Goal: Information Seeking & Learning: Learn about a topic

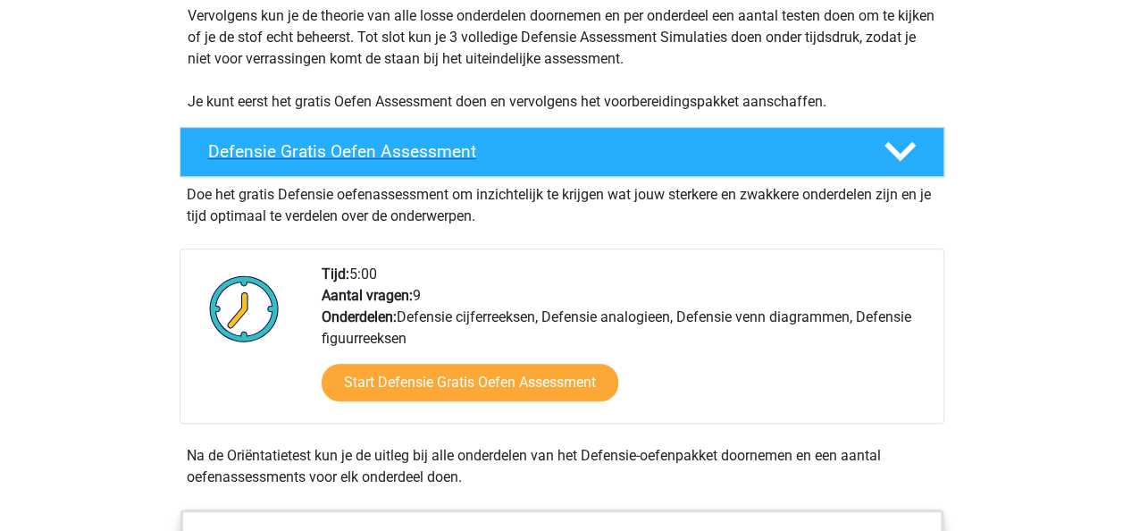
scroll to position [386, 0]
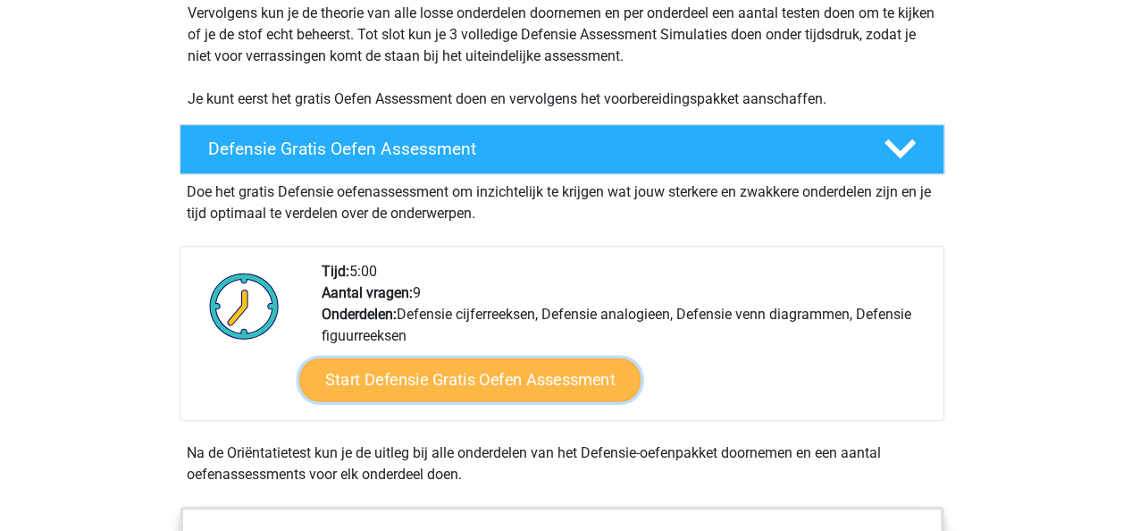
click at [416, 373] on link "Start Defensie Gratis Oefen Assessment" at bounding box center [469, 379] width 341 height 43
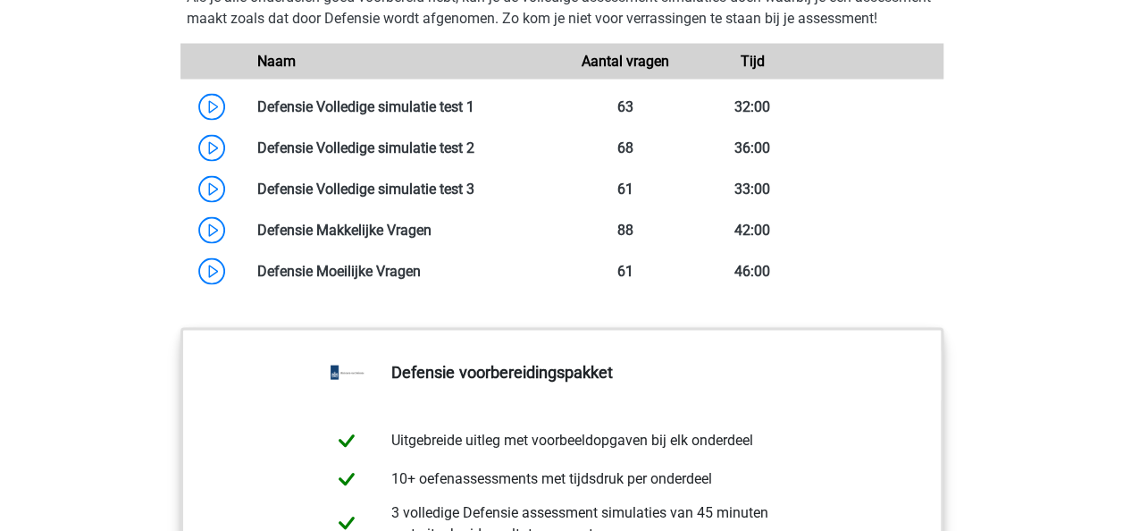
scroll to position [1721, 0]
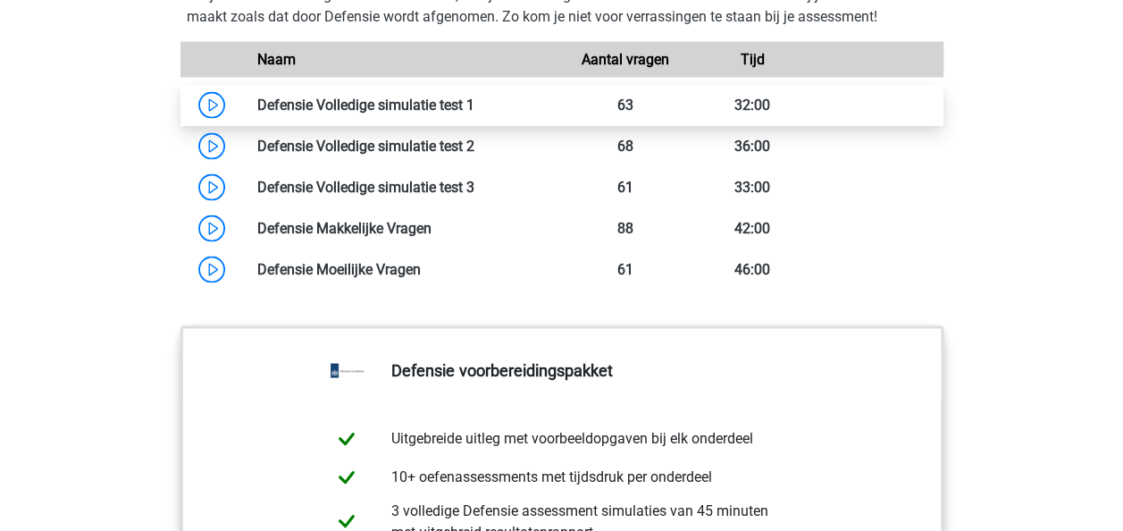
click at [474, 113] on link at bounding box center [474, 104] width 0 height 17
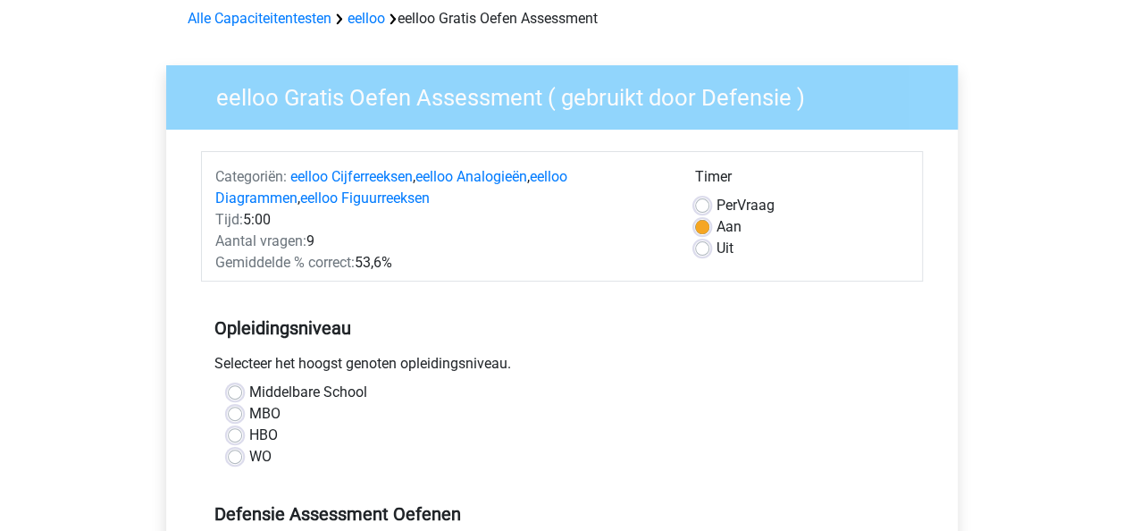
scroll to position [90, 0]
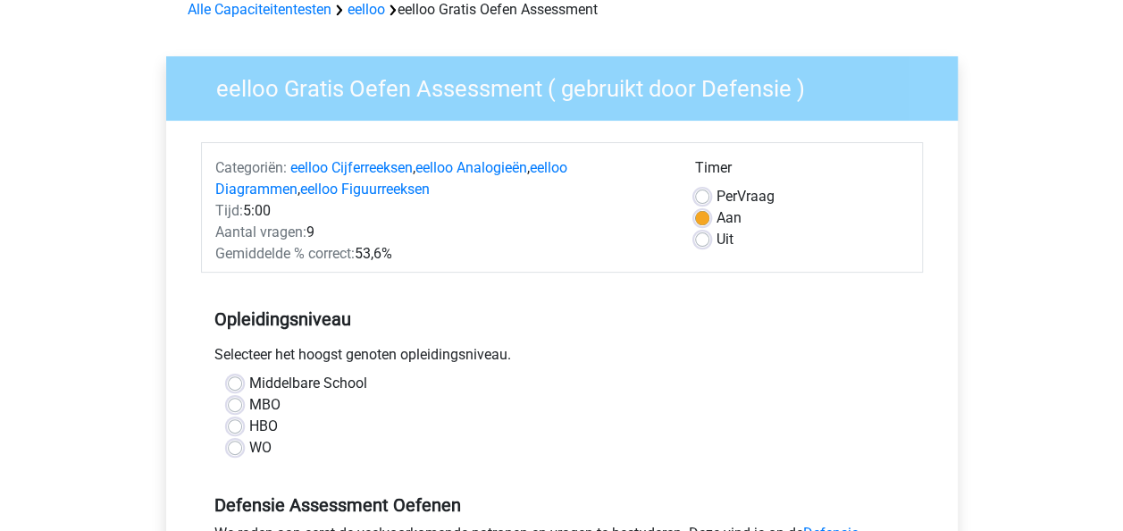
click at [249, 384] on label "Middelbare School" at bounding box center [308, 383] width 118 height 21
click at [240, 384] on input "Middelbare School" at bounding box center [235, 382] width 14 height 18
radio input "true"
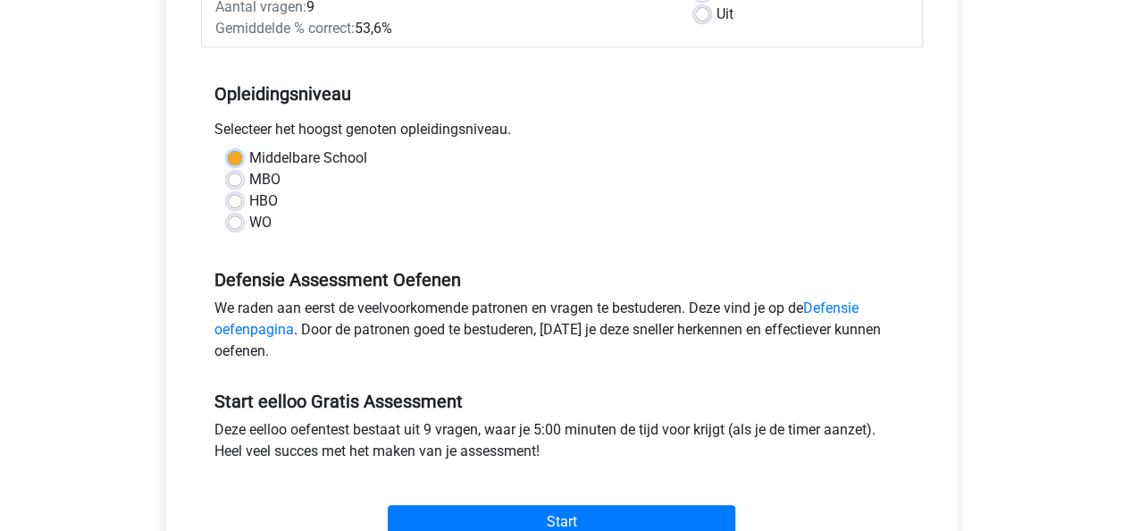
scroll to position [483, 0]
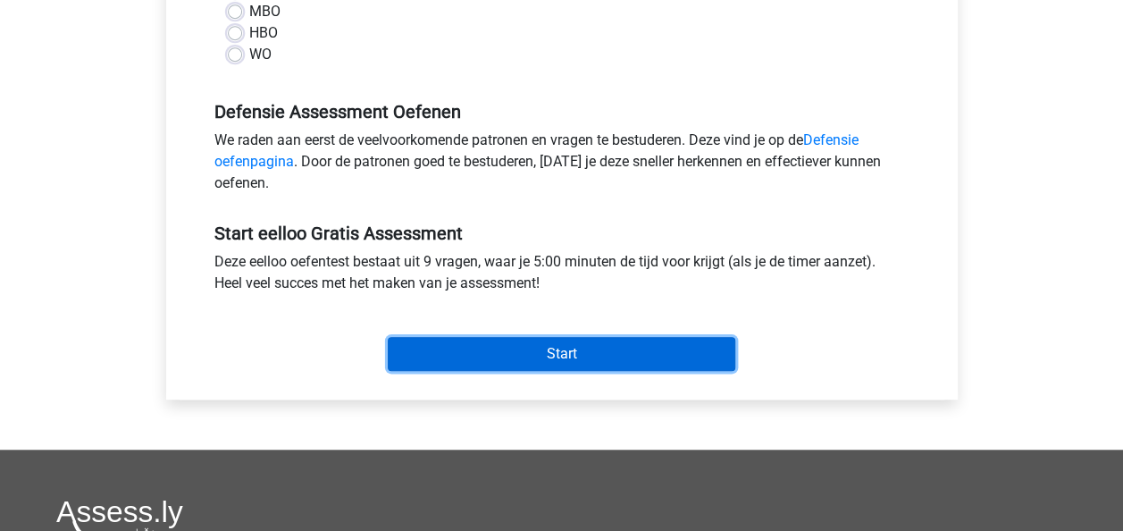
click at [458, 362] on input "Start" at bounding box center [562, 354] width 348 height 34
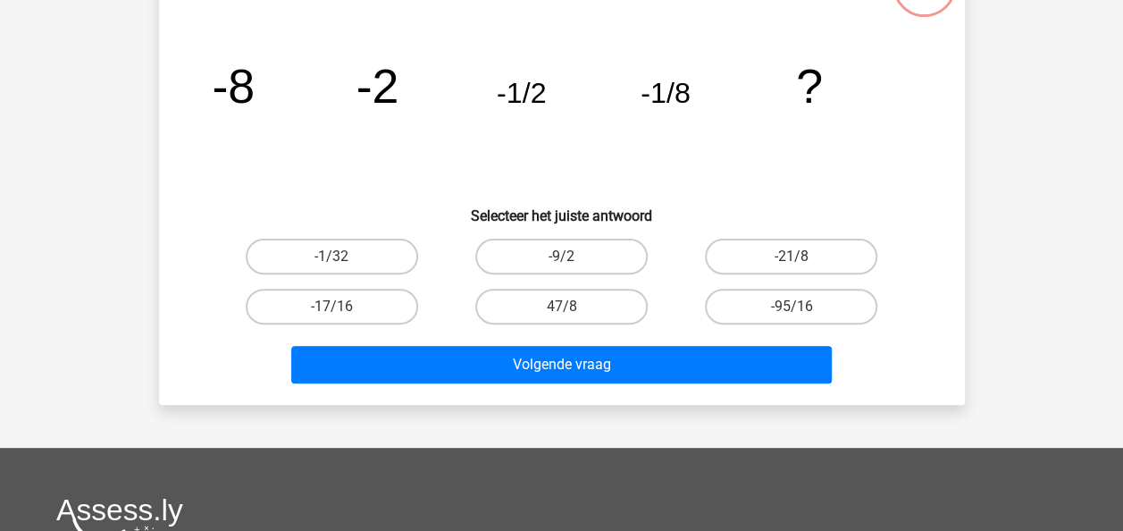
scroll to position [159, 0]
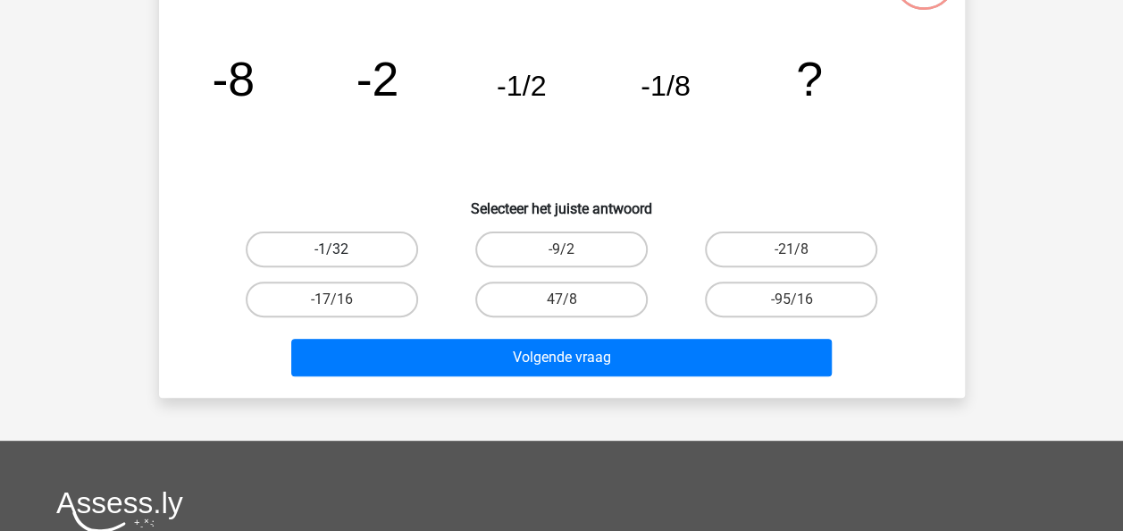
click at [344, 252] on label "-1/32" at bounding box center [332, 249] width 172 height 36
click at [343, 252] on input "-1/32" at bounding box center [337, 255] width 12 height 12
radio input "true"
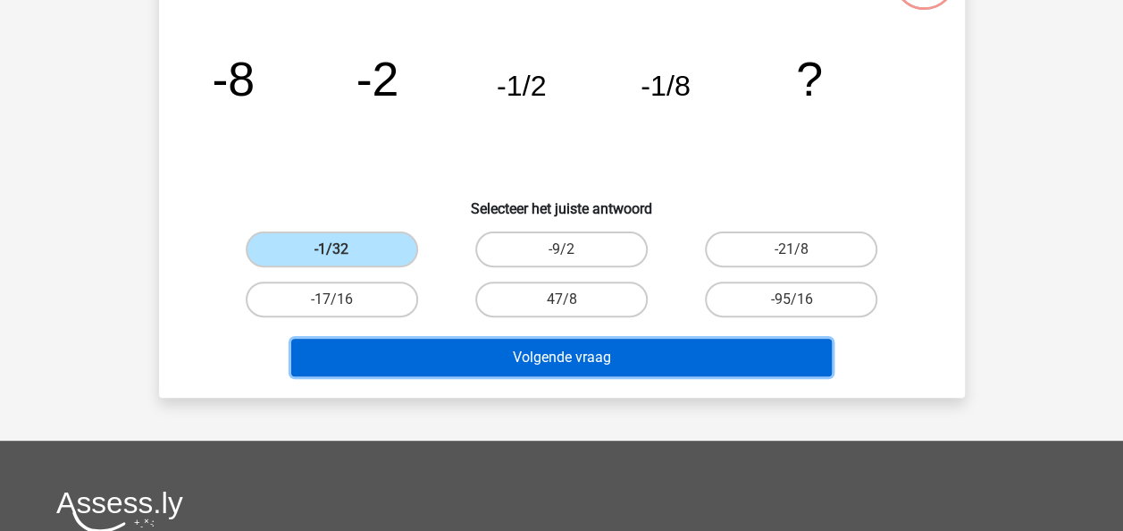
click at [481, 350] on button "Volgende vraag" at bounding box center [561, 358] width 541 height 38
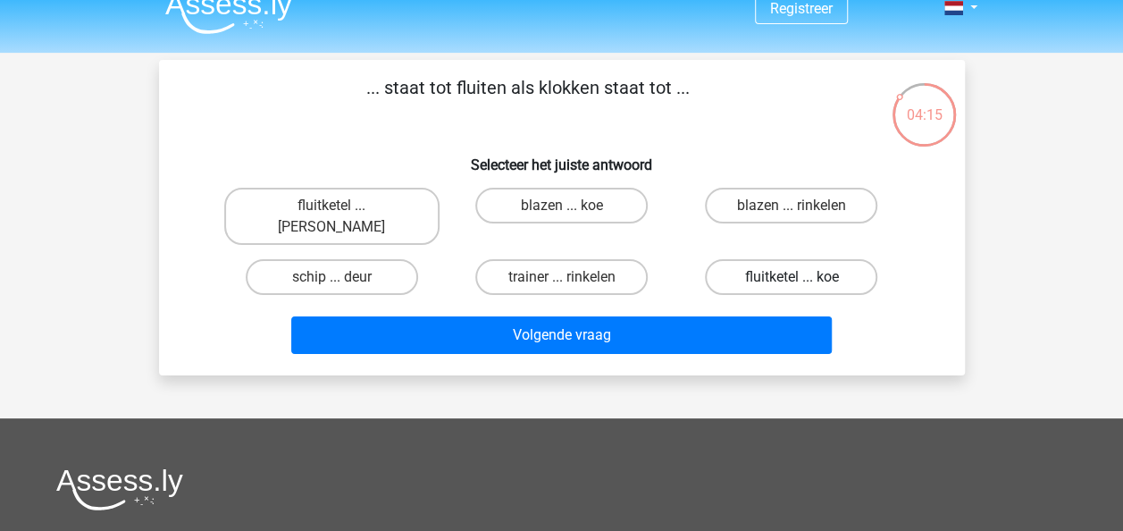
scroll to position [21, 0]
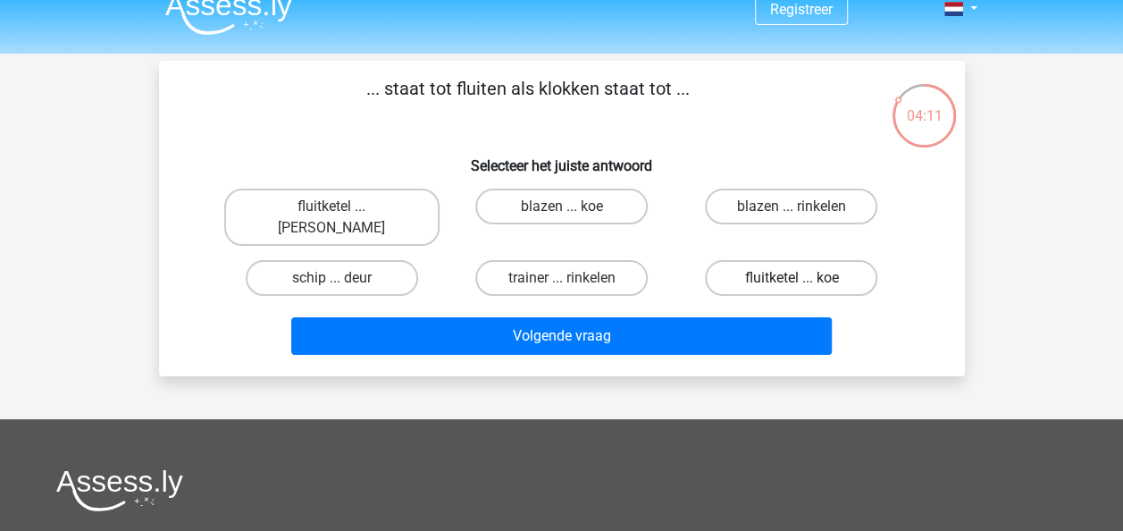
click at [768, 260] on label "fluitketel ... koe" at bounding box center [791, 278] width 172 height 36
click at [792, 278] on input "fluitketel ... koe" at bounding box center [798, 284] width 12 height 12
radio input "true"
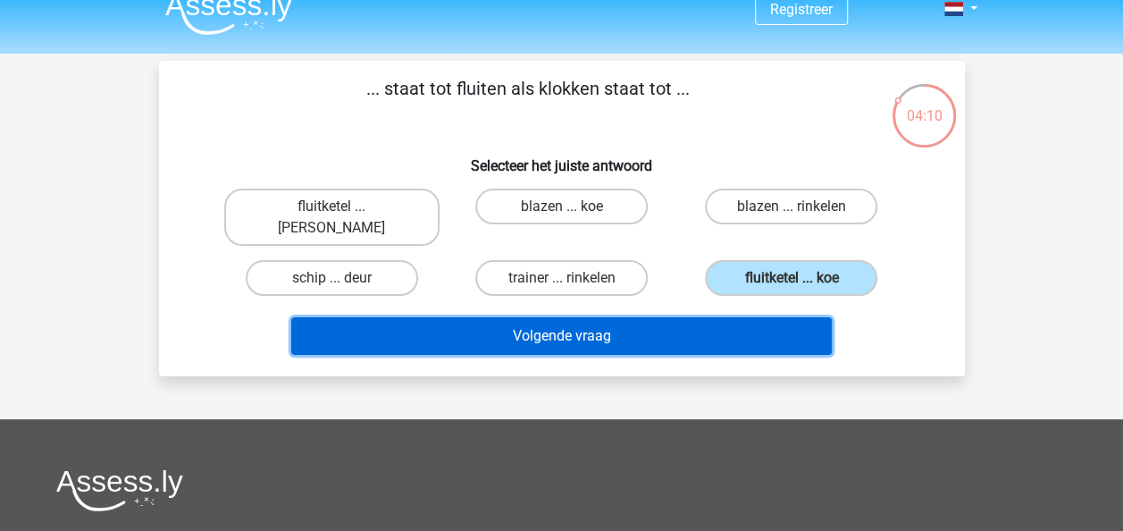
click at [730, 320] on button "Volgende vraag" at bounding box center [561, 336] width 541 height 38
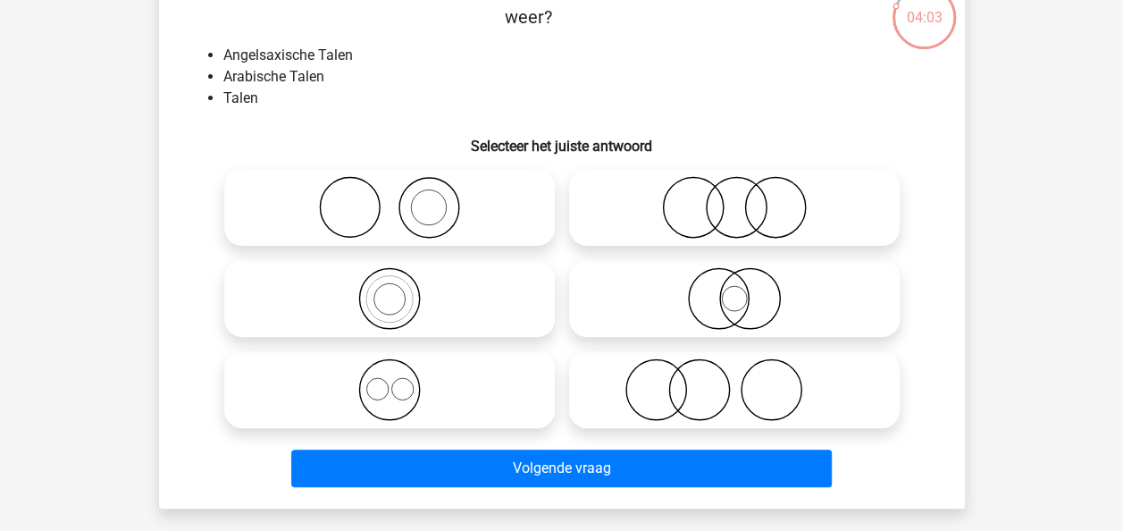
scroll to position [121, 0]
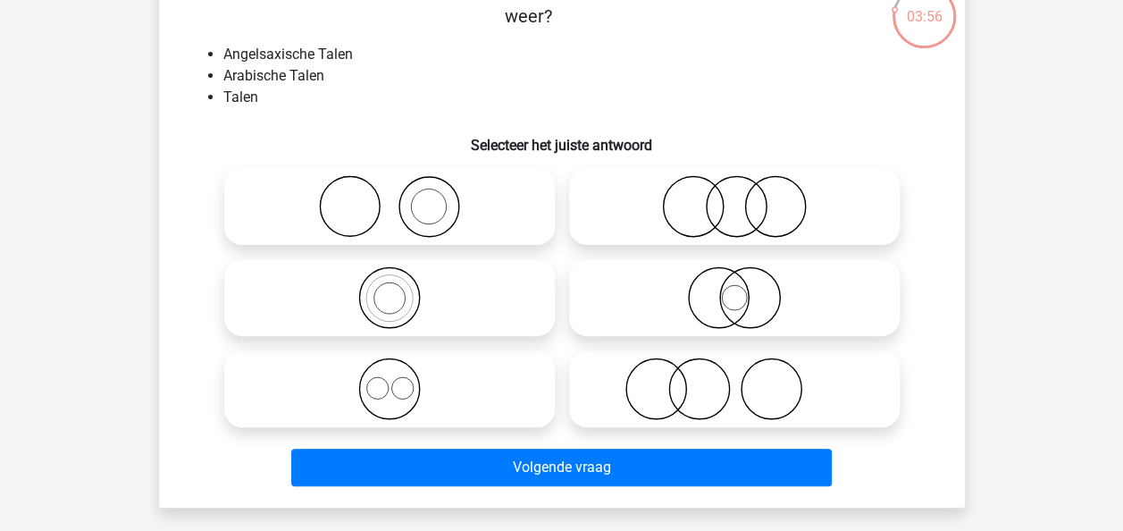
click at [449, 380] on icon at bounding box center [389, 388] width 316 height 63
click at [401, 380] on input "radio" at bounding box center [396, 374] width 12 height 12
radio input "true"
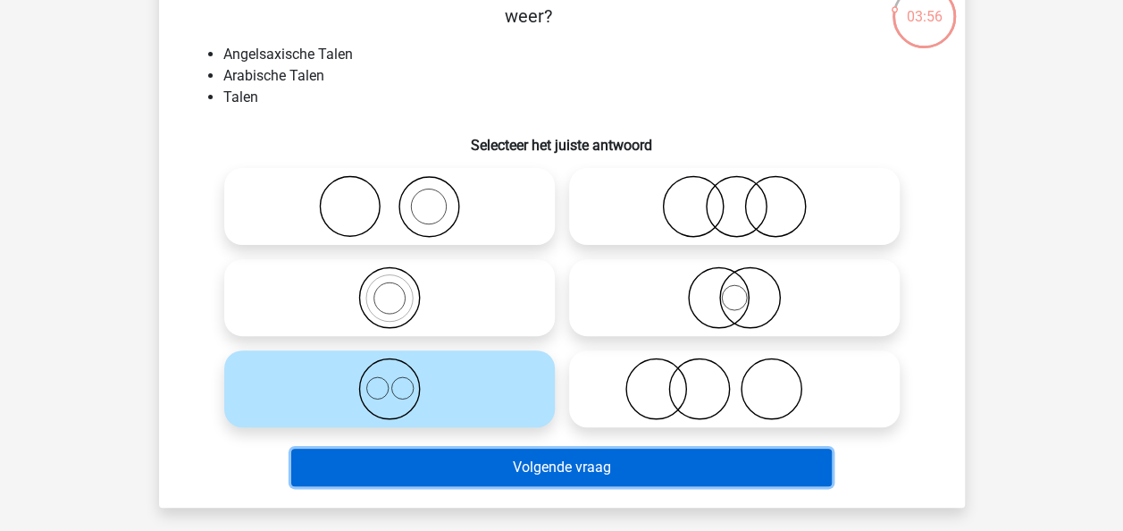
click at [508, 467] on button "Volgende vraag" at bounding box center [561, 468] width 541 height 38
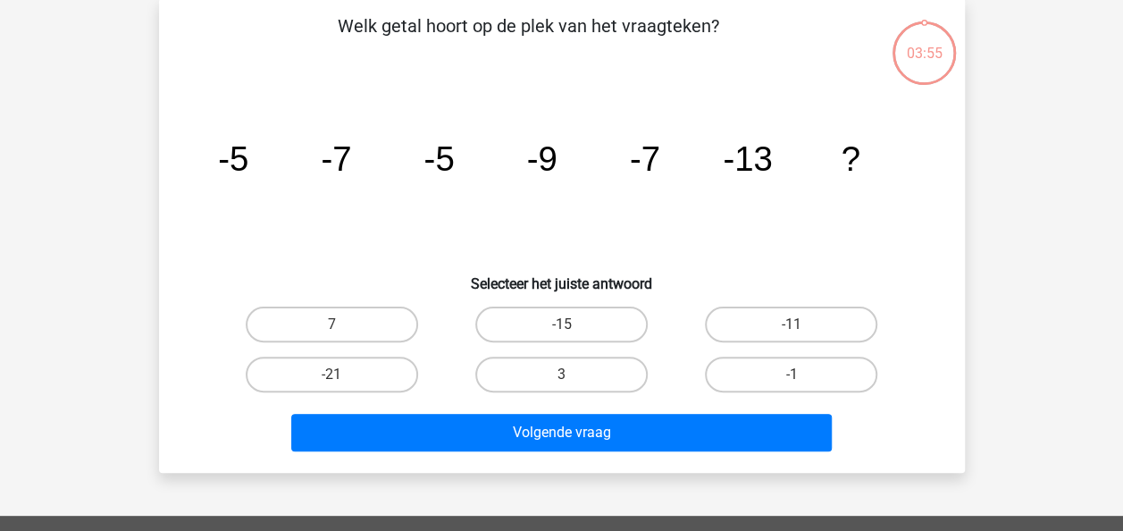
scroll to position [82, 0]
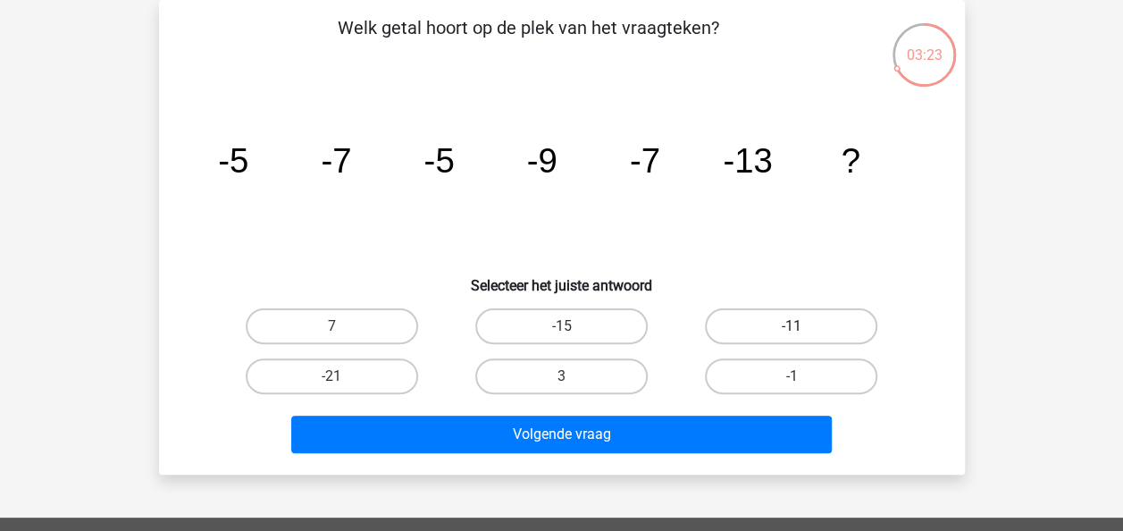
click at [743, 336] on label "-11" at bounding box center [791, 326] width 172 height 36
click at [792, 336] on input "-11" at bounding box center [798, 332] width 12 height 12
radio input "true"
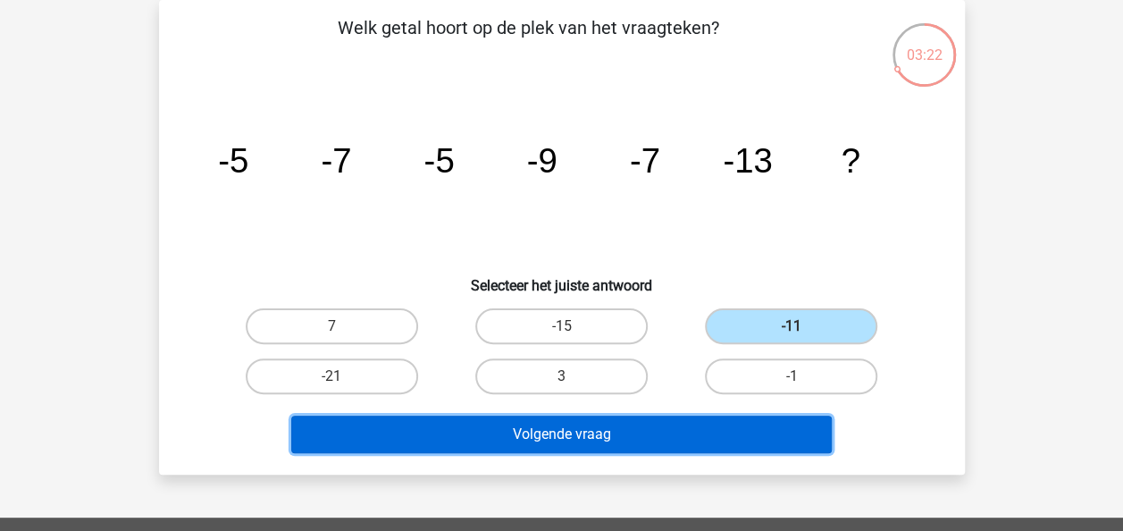
click at [697, 432] on button "Volgende vraag" at bounding box center [561, 434] width 541 height 38
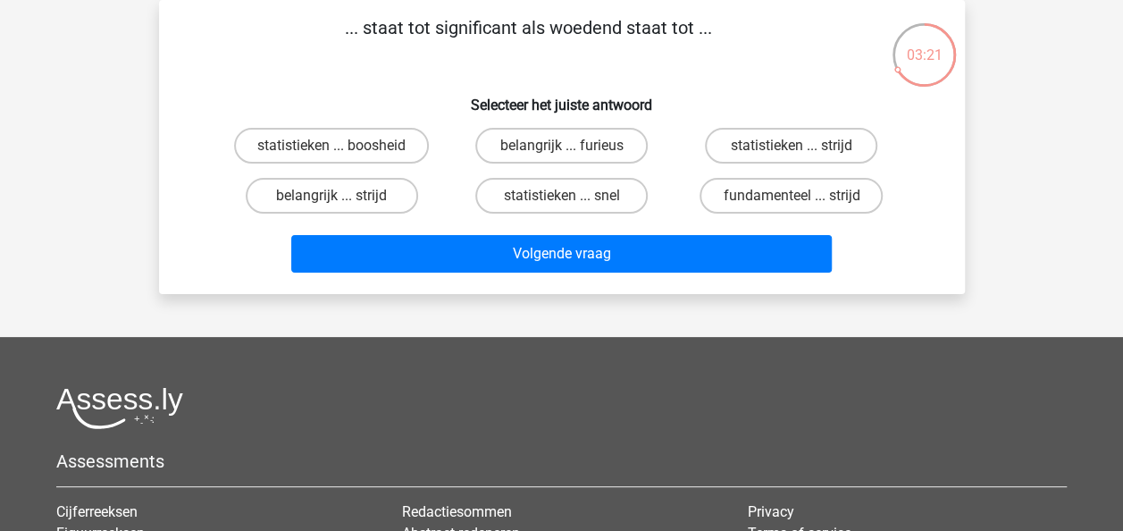
scroll to position [53, 0]
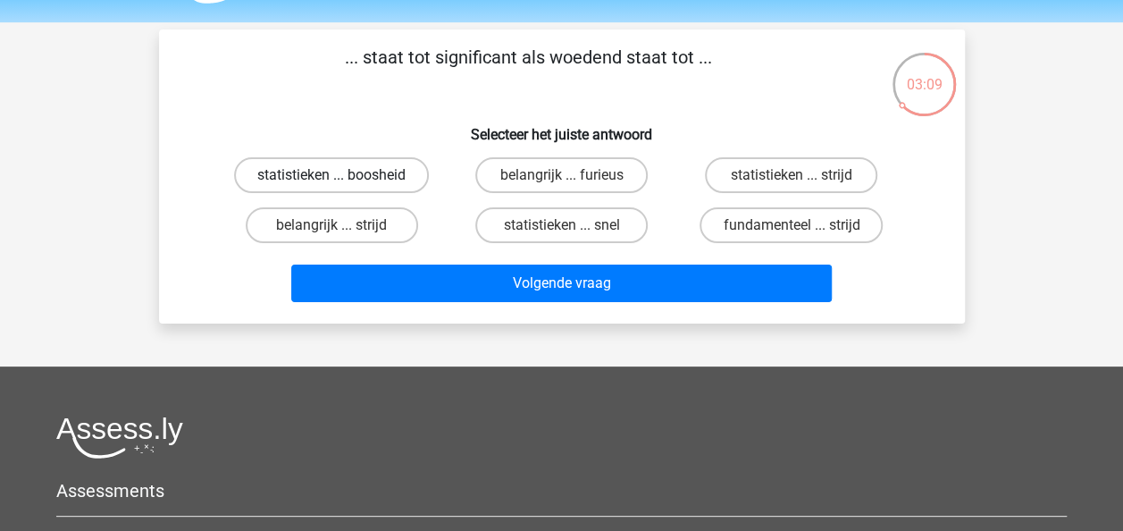
click at [354, 182] on label "statistieken ... boosheid" at bounding box center [331, 175] width 195 height 36
click at [343, 182] on input "statistieken ... boosheid" at bounding box center [337, 181] width 12 height 12
radio input "true"
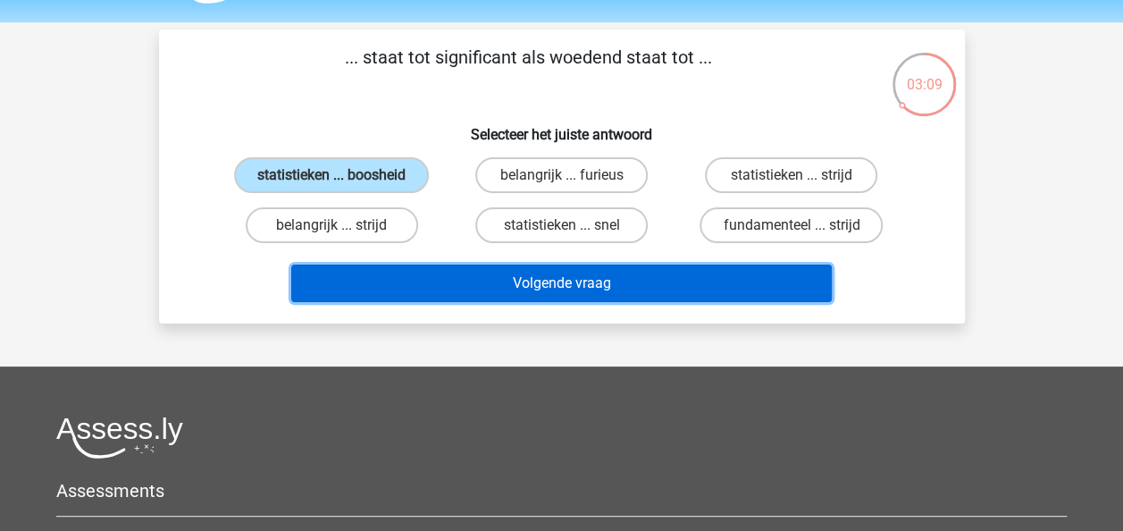
click at [435, 278] on button "Volgende vraag" at bounding box center [561, 283] width 541 height 38
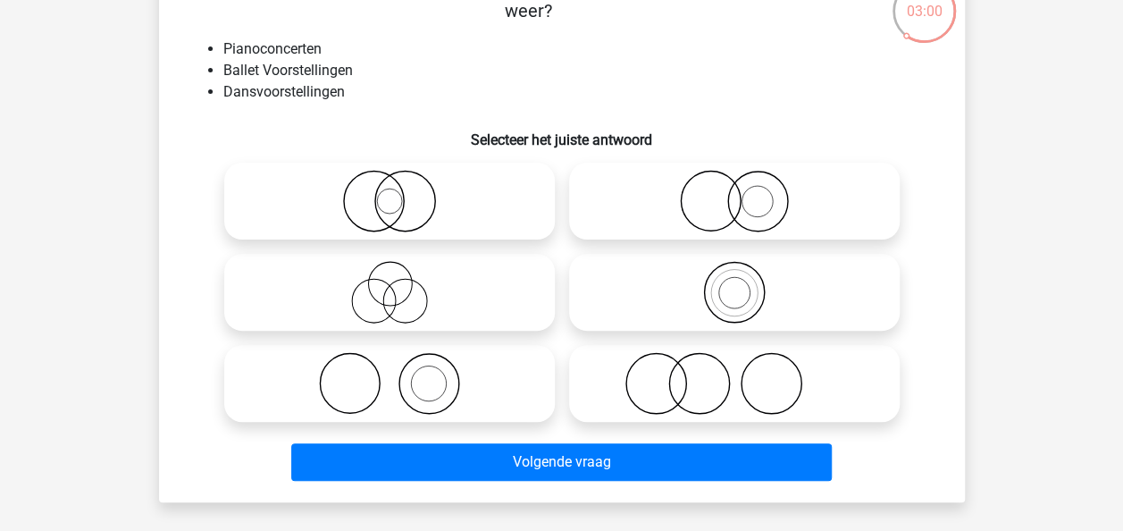
scroll to position [132, 0]
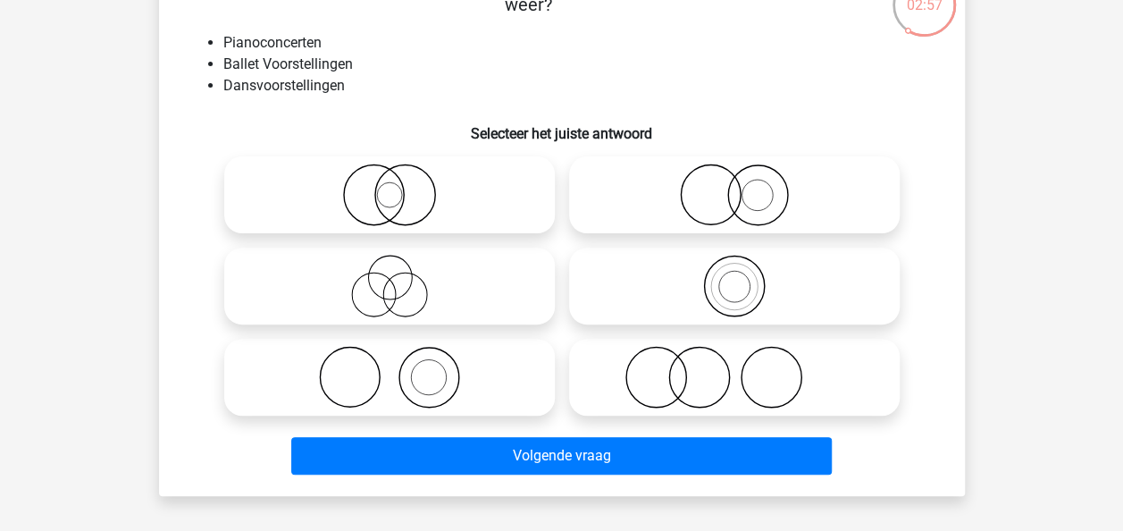
click at [439, 368] on icon at bounding box center [389, 377] width 316 height 63
click at [401, 368] on input "radio" at bounding box center [396, 362] width 12 height 12
radio input "true"
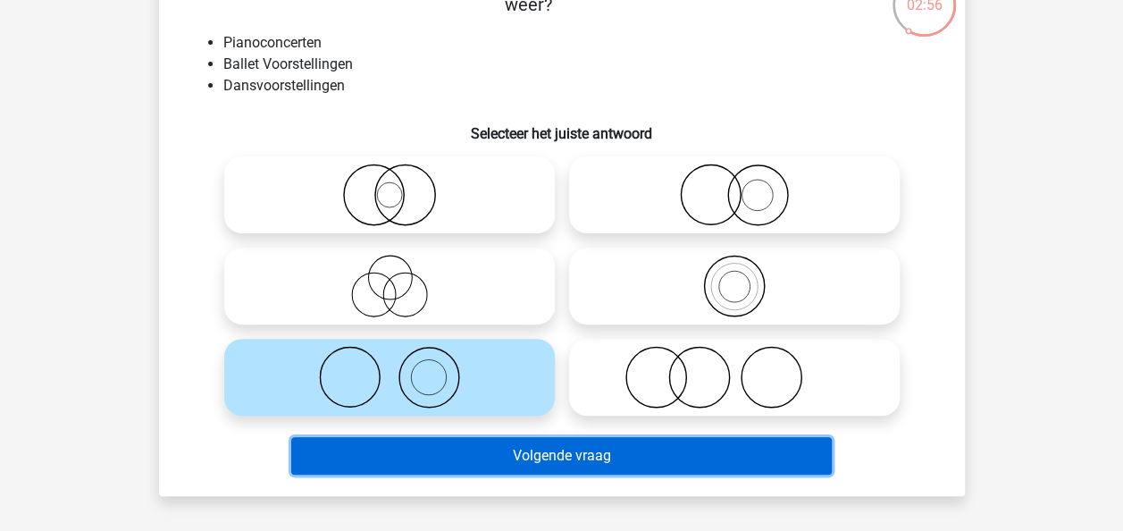
click at [491, 450] on button "Volgende vraag" at bounding box center [561, 456] width 541 height 38
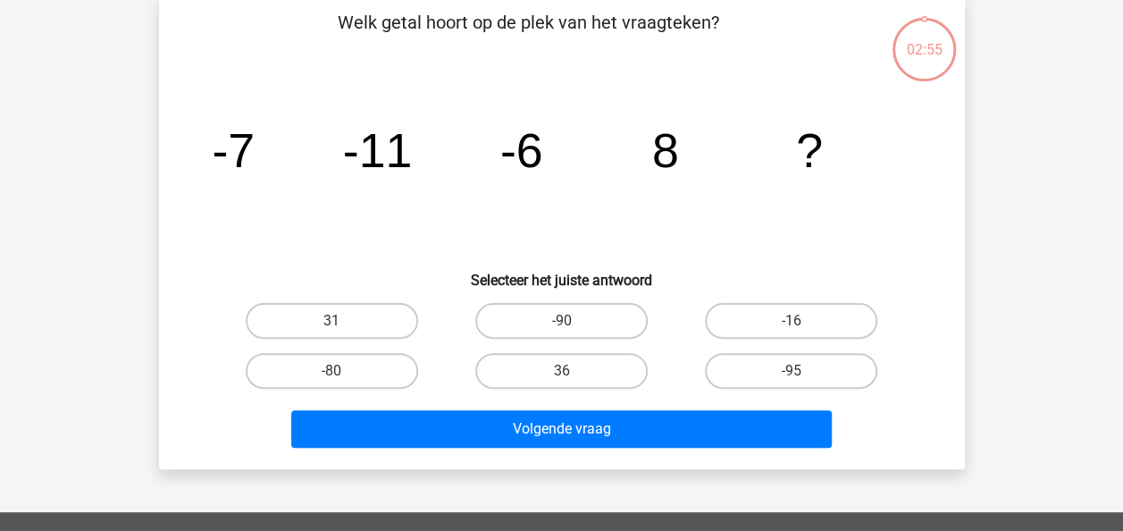
scroll to position [82, 0]
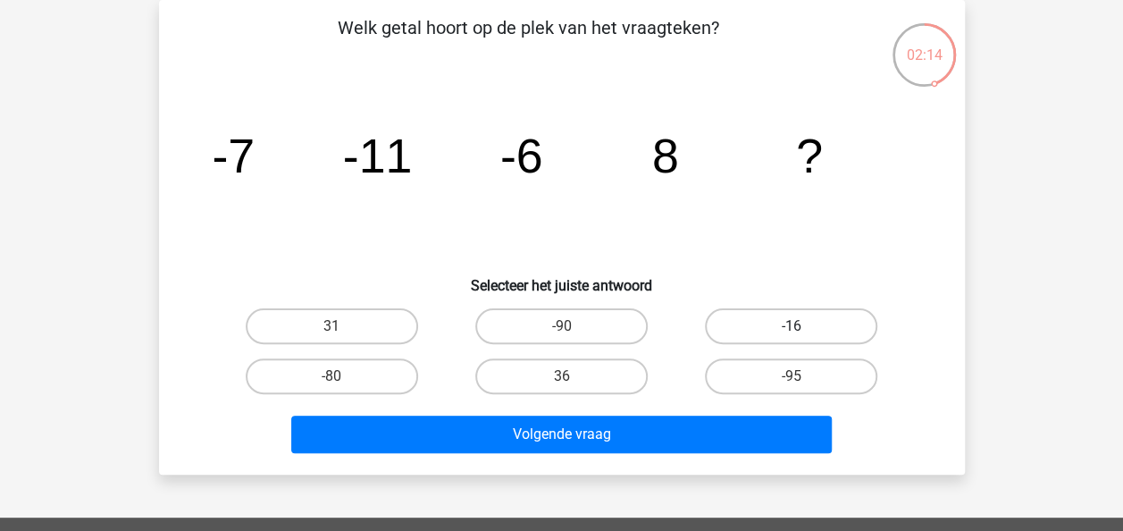
click at [743, 338] on label "-16" at bounding box center [791, 326] width 172 height 36
click at [792, 338] on input "-16" at bounding box center [798, 332] width 12 height 12
radio input "true"
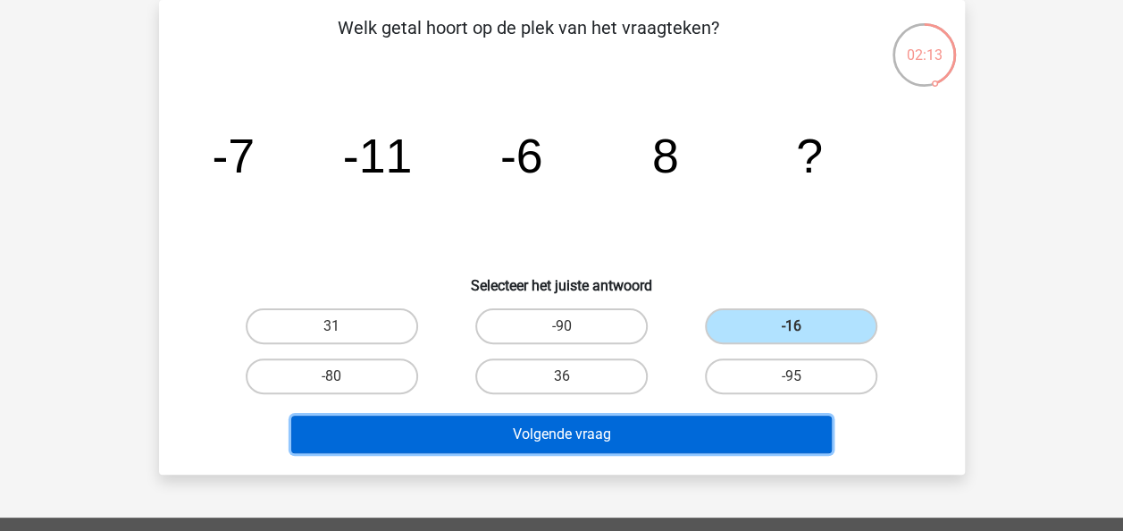
click at [668, 424] on button "Volgende vraag" at bounding box center [561, 434] width 541 height 38
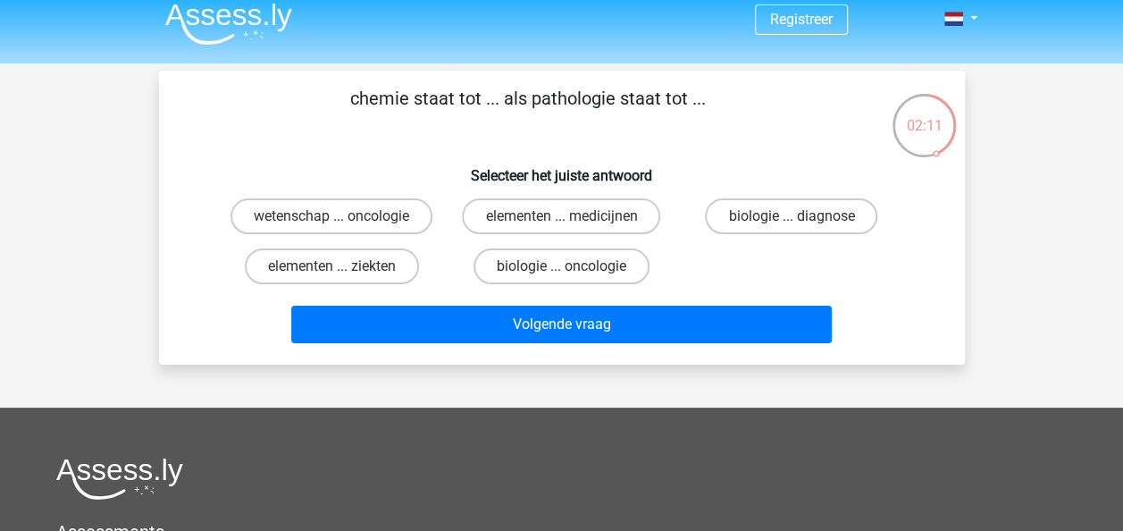
scroll to position [11, 0]
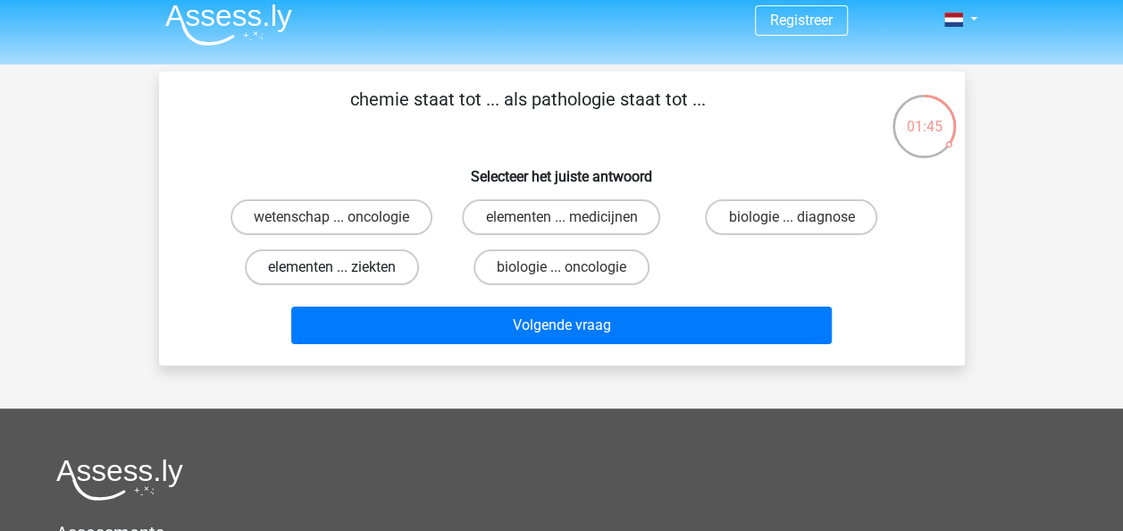
click at [371, 262] on label "elementen ... ziekten" at bounding box center [332, 267] width 174 height 36
click at [343, 267] on input "elementen ... ziekten" at bounding box center [337, 273] width 12 height 12
radio input "true"
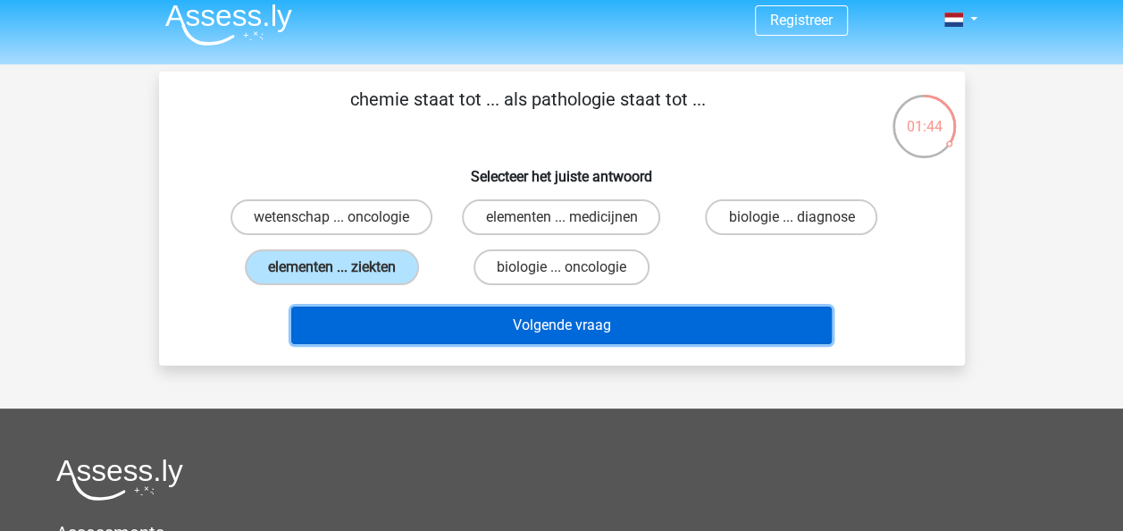
click at [447, 335] on button "Volgende vraag" at bounding box center [561, 325] width 541 height 38
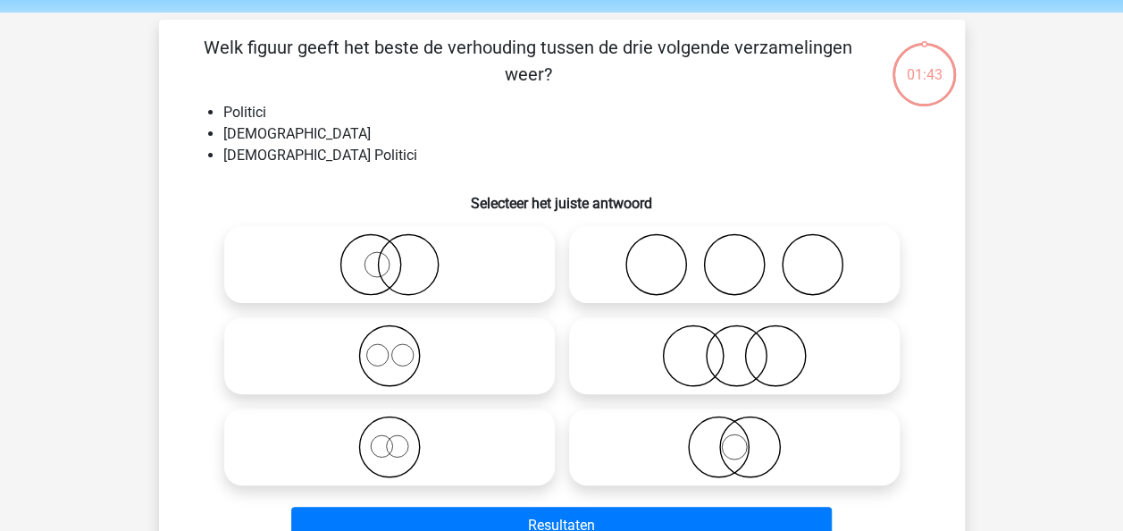
scroll to position [82, 0]
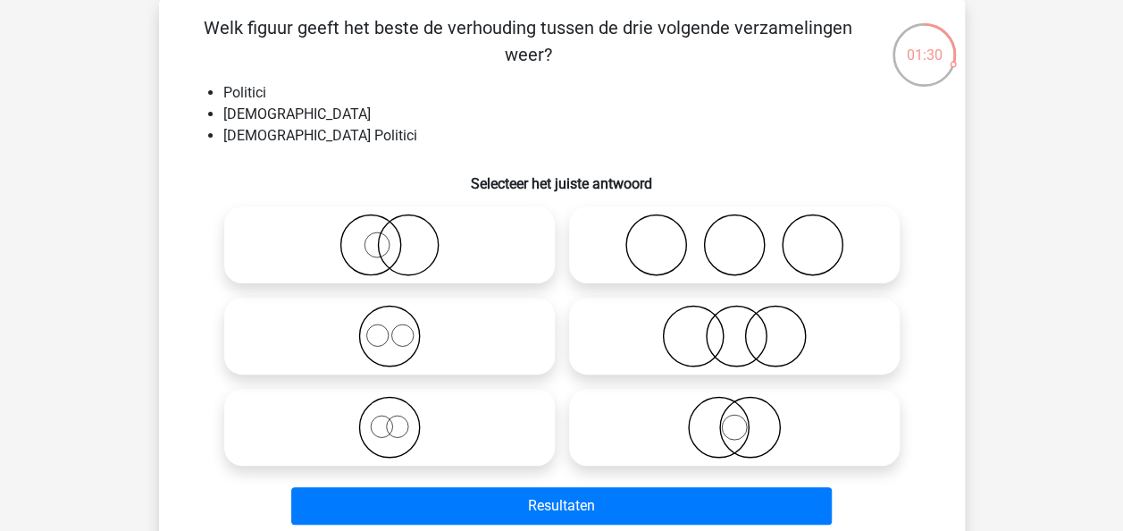
click at [711, 418] on icon at bounding box center [734, 427] width 316 height 63
click at [734, 418] on input "radio" at bounding box center [740, 413] width 12 height 12
radio input "true"
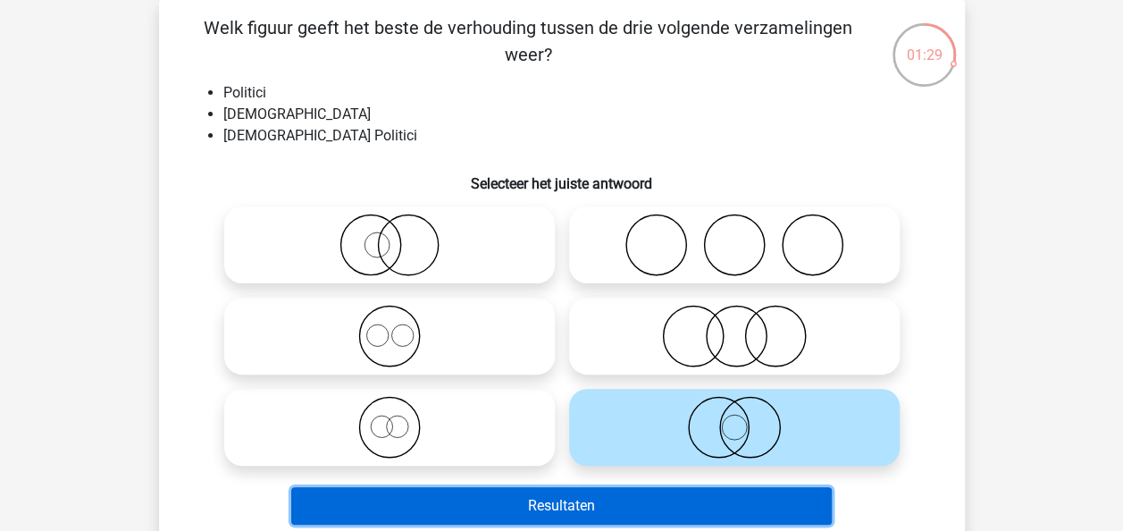
click at [655, 495] on button "Resultaten" at bounding box center [561, 506] width 541 height 38
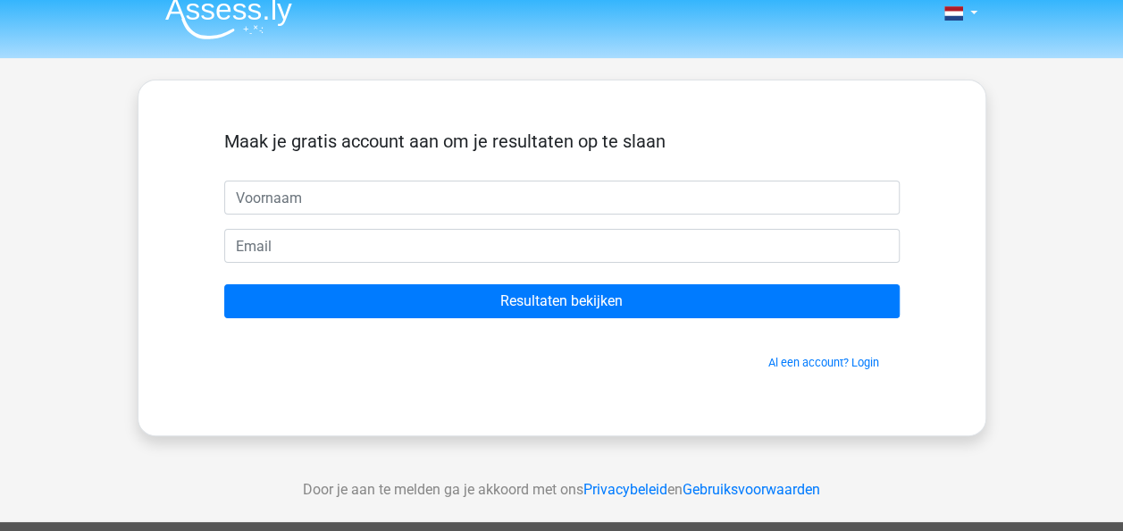
scroll to position [18, 0]
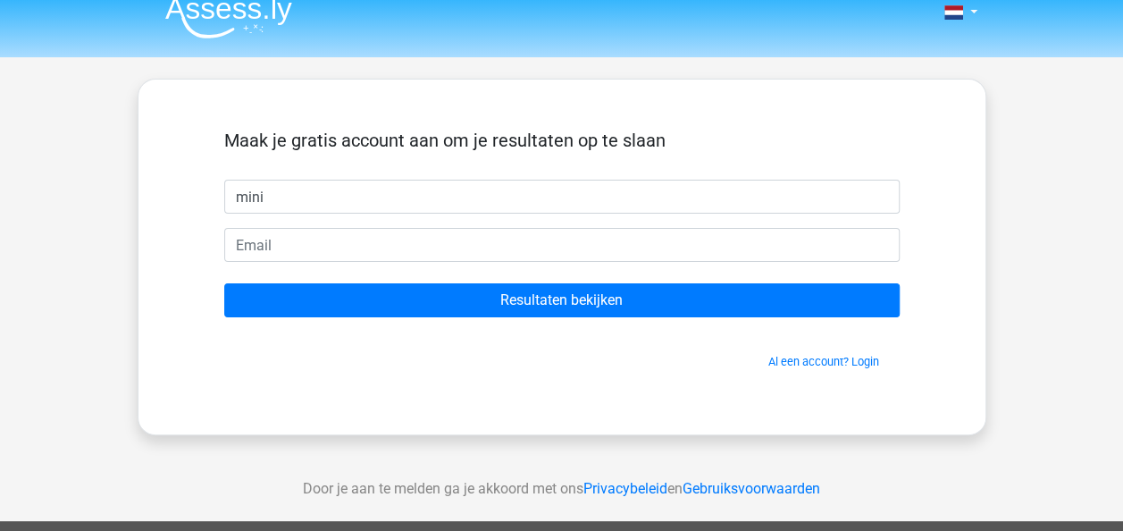
type input "mini"
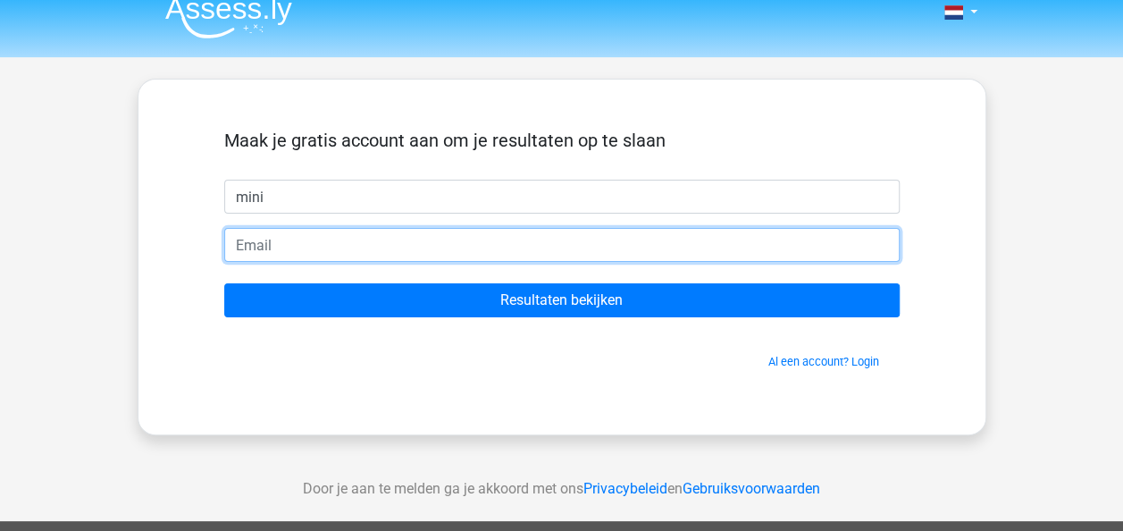
click at [558, 243] on input "email" at bounding box center [561, 245] width 675 height 34
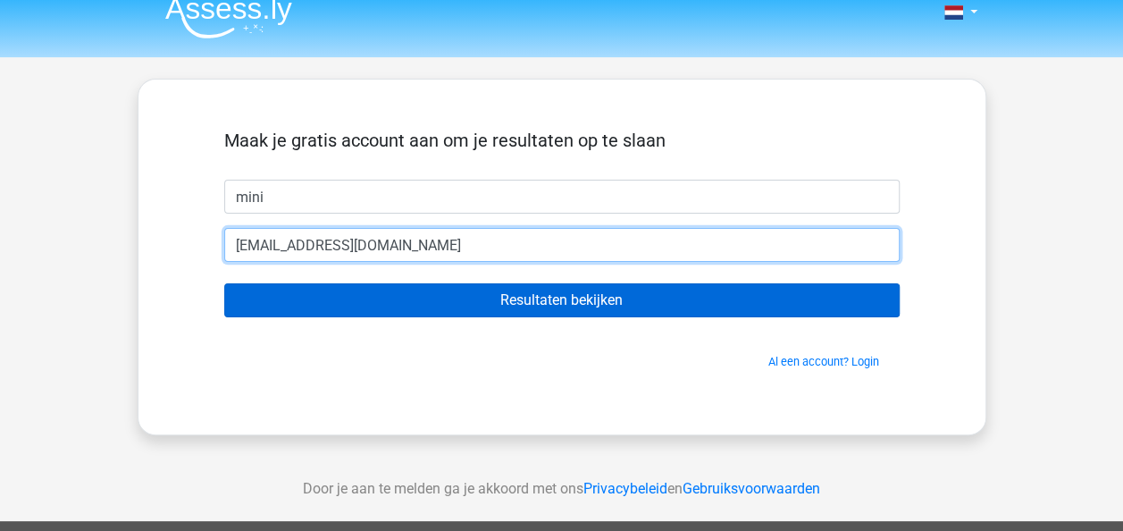
type input "[EMAIL_ADDRESS][DOMAIN_NAME]"
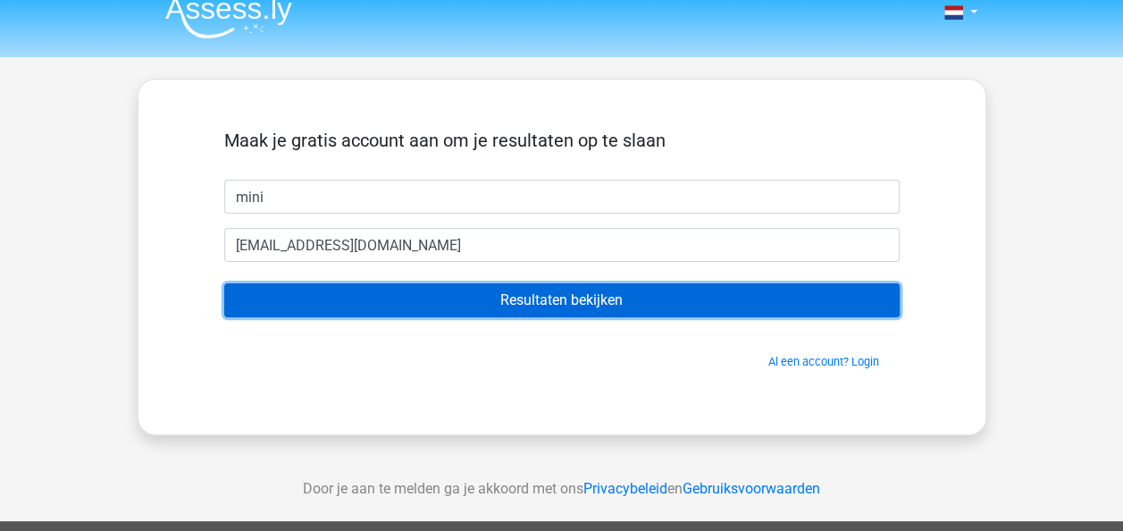
click at [553, 298] on input "Resultaten bekijken" at bounding box center [561, 300] width 675 height 34
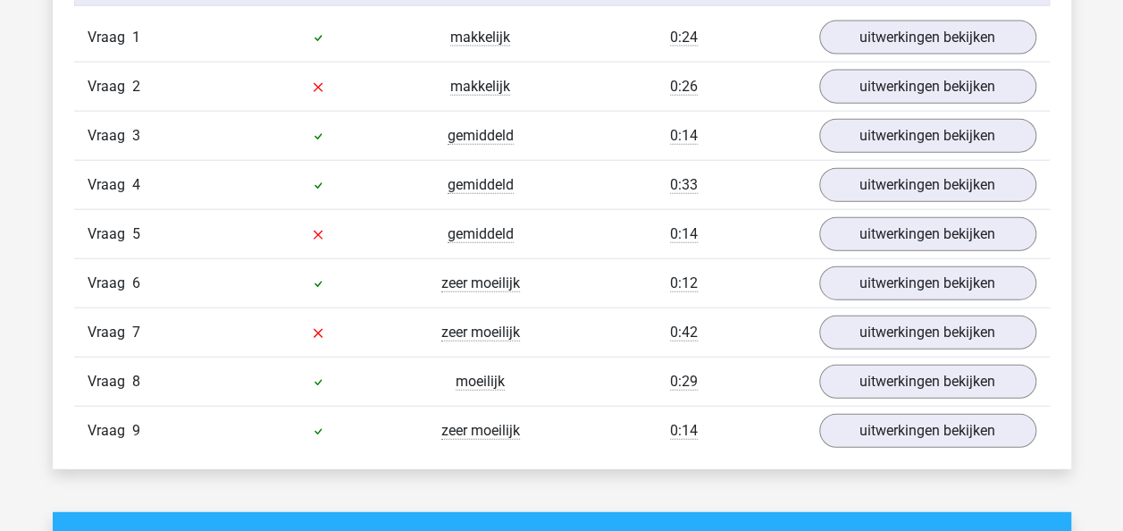
scroll to position [2023, 0]
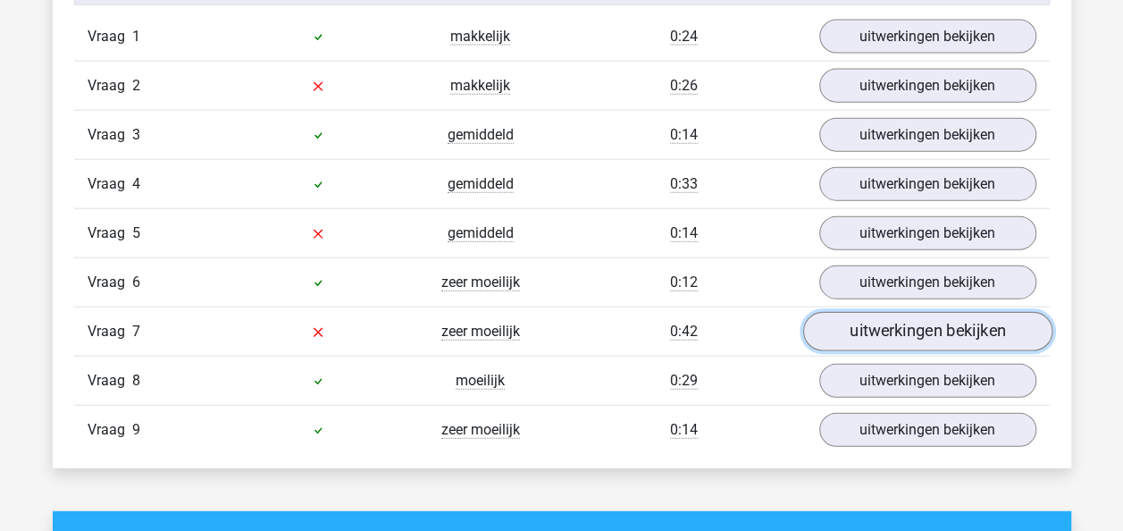
click at [901, 317] on link "uitwerkingen bekijken" at bounding box center [926, 331] width 249 height 39
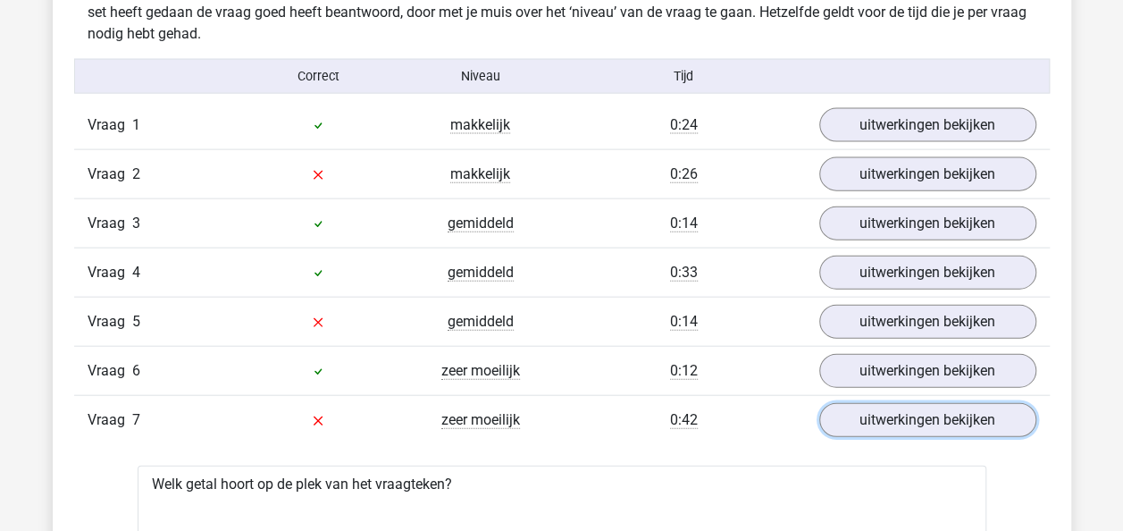
scroll to position [1933, 0]
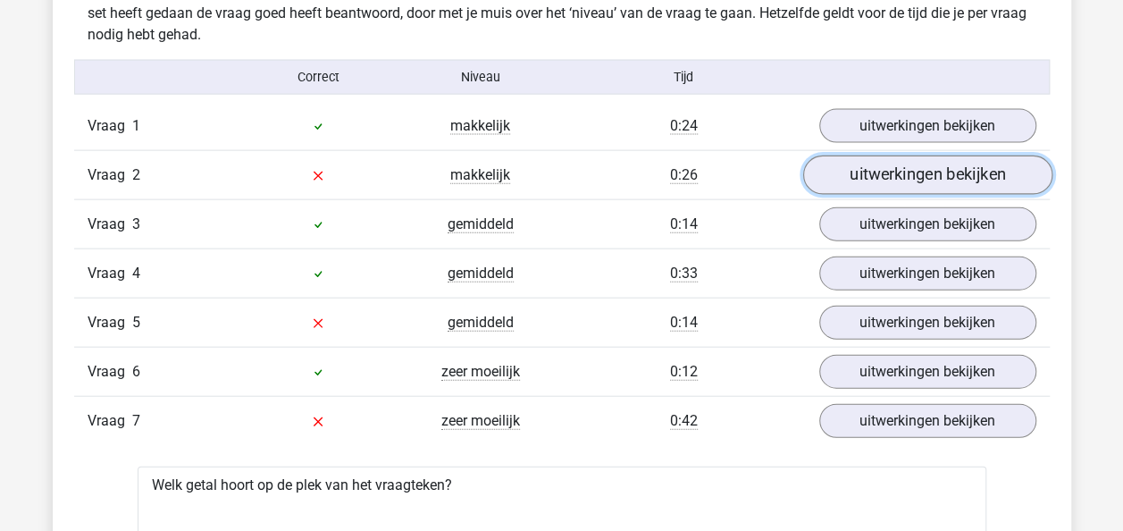
click at [910, 164] on link "uitwerkingen bekijken" at bounding box center [926, 174] width 249 height 39
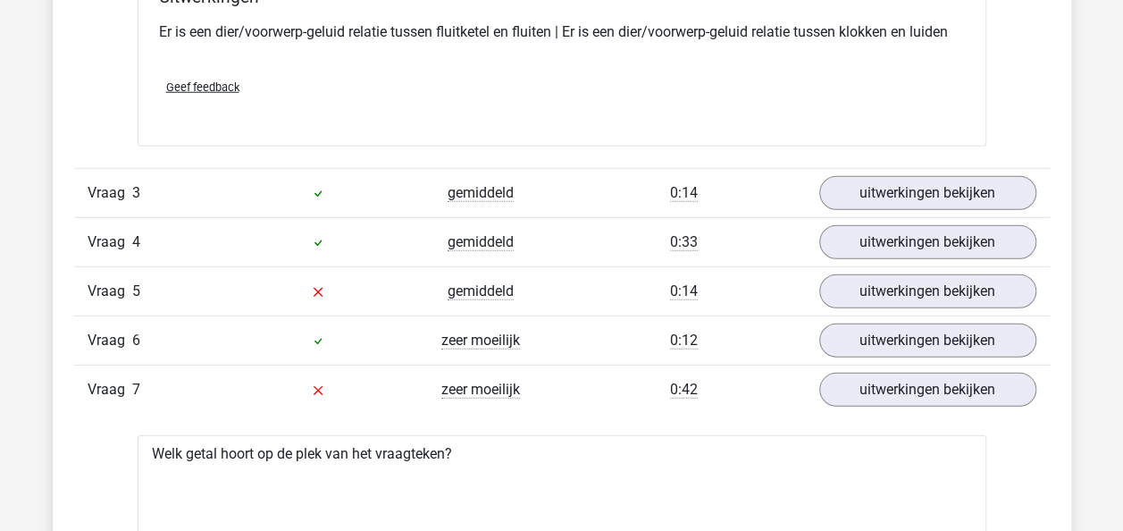
scroll to position [2370, 0]
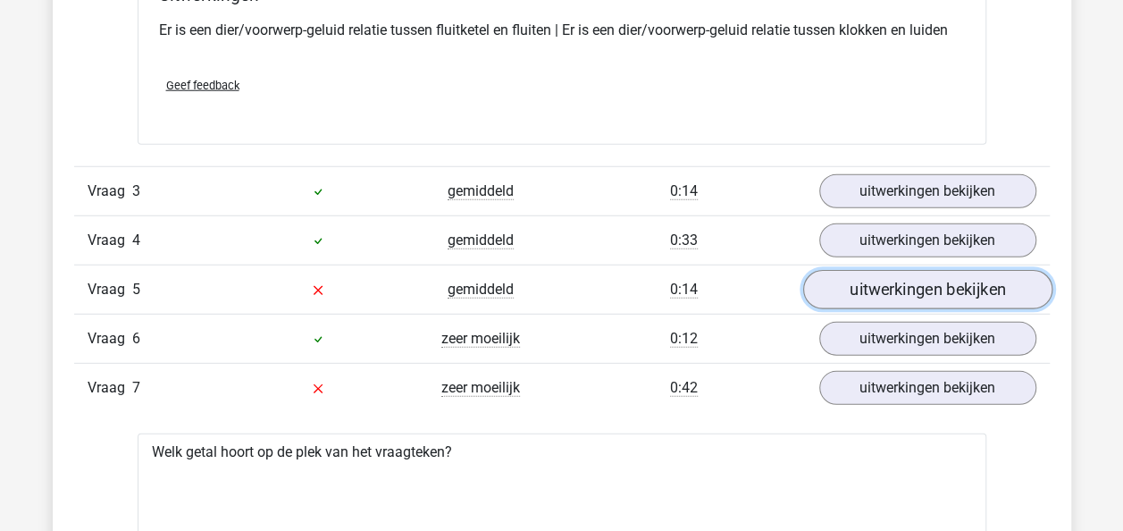
click at [913, 281] on link "uitwerkingen bekijken" at bounding box center [926, 289] width 249 height 39
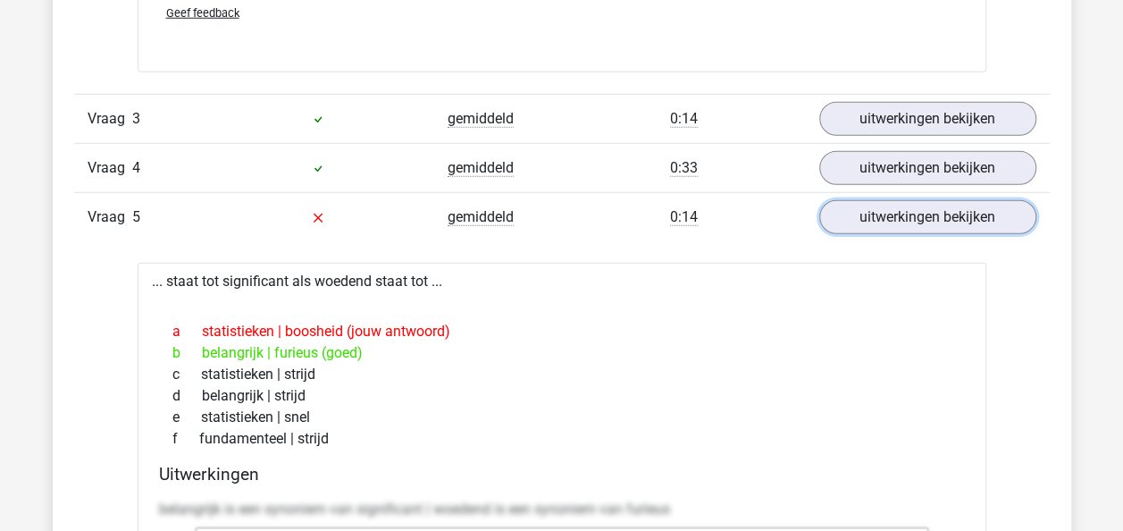
scroll to position [2444, 0]
click at [858, 220] on link "uitwerkingen bekijken" at bounding box center [926, 216] width 249 height 39
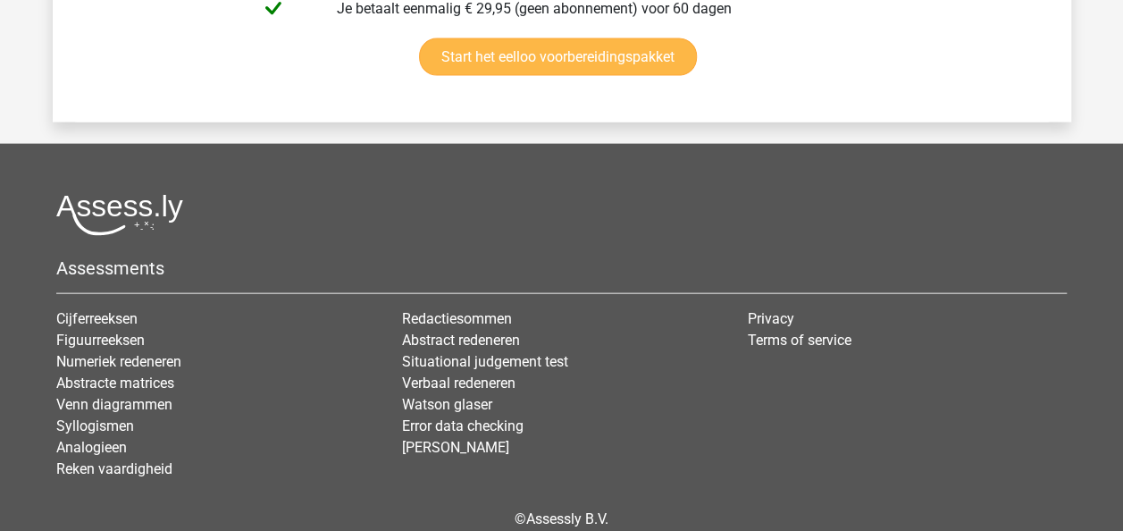
scroll to position [5386, 0]
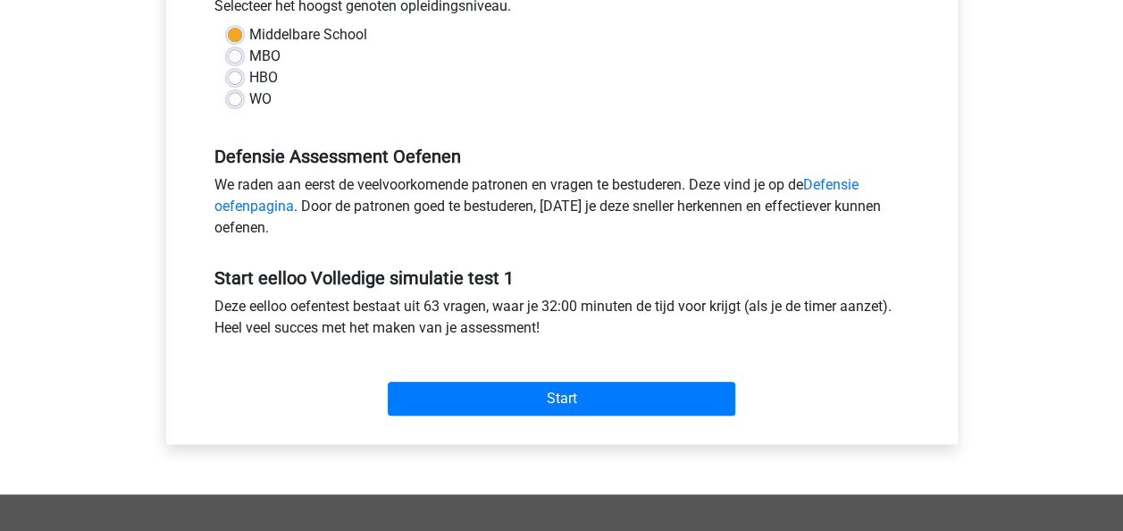
scroll to position [447, 0]
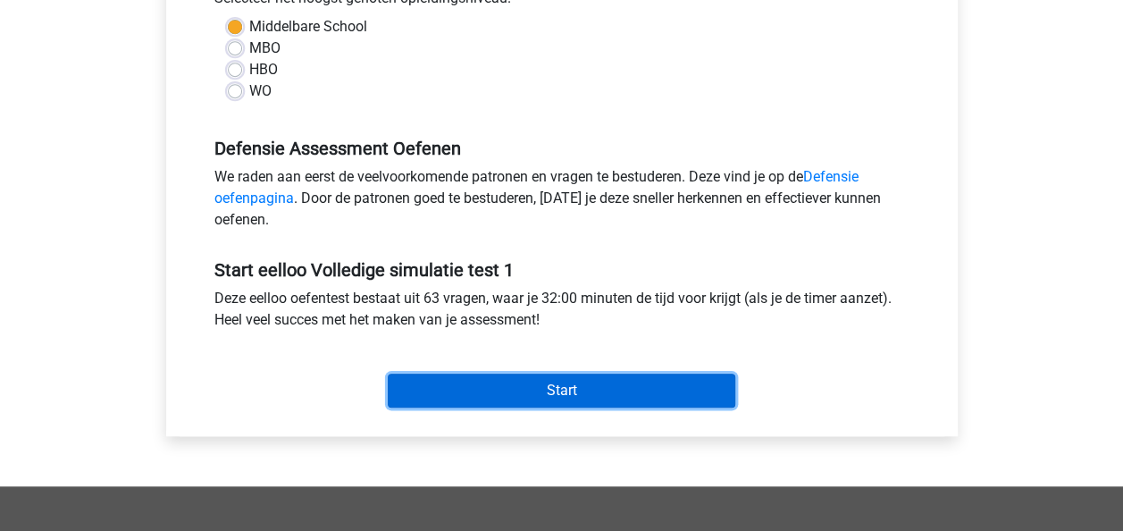
click at [488, 390] on input "Start" at bounding box center [562, 390] width 348 height 34
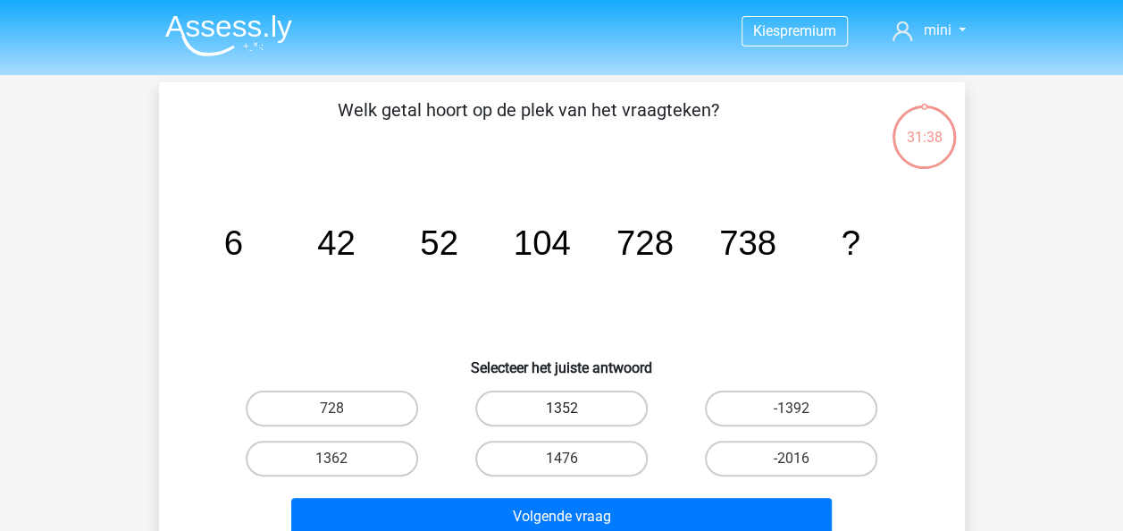
click at [527, 409] on label "1352" at bounding box center [561, 408] width 172 height 36
click at [561, 409] on input "1352" at bounding box center [567, 414] width 12 height 12
radio input "true"
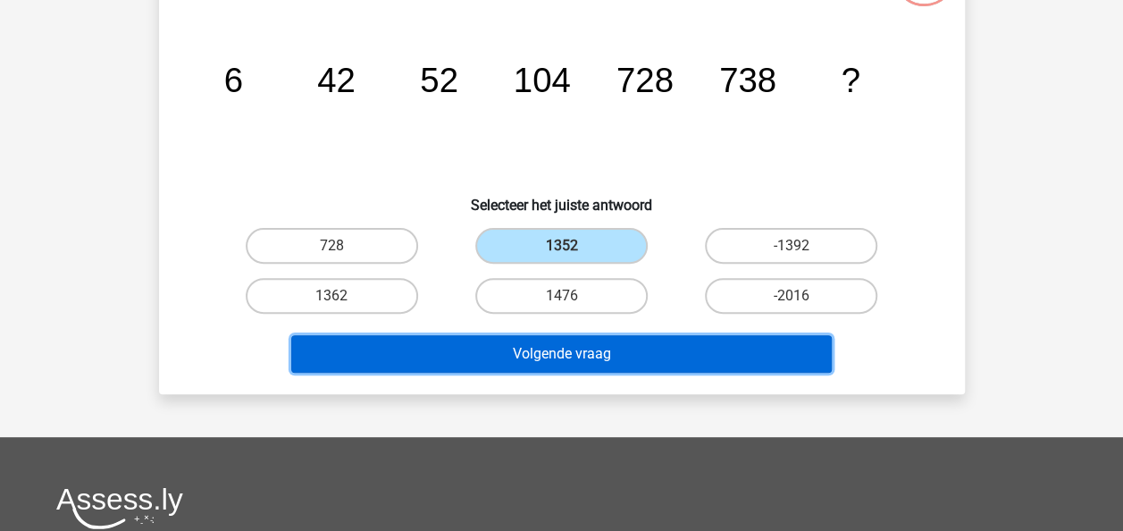
click at [545, 370] on button "Volgende vraag" at bounding box center [561, 354] width 541 height 38
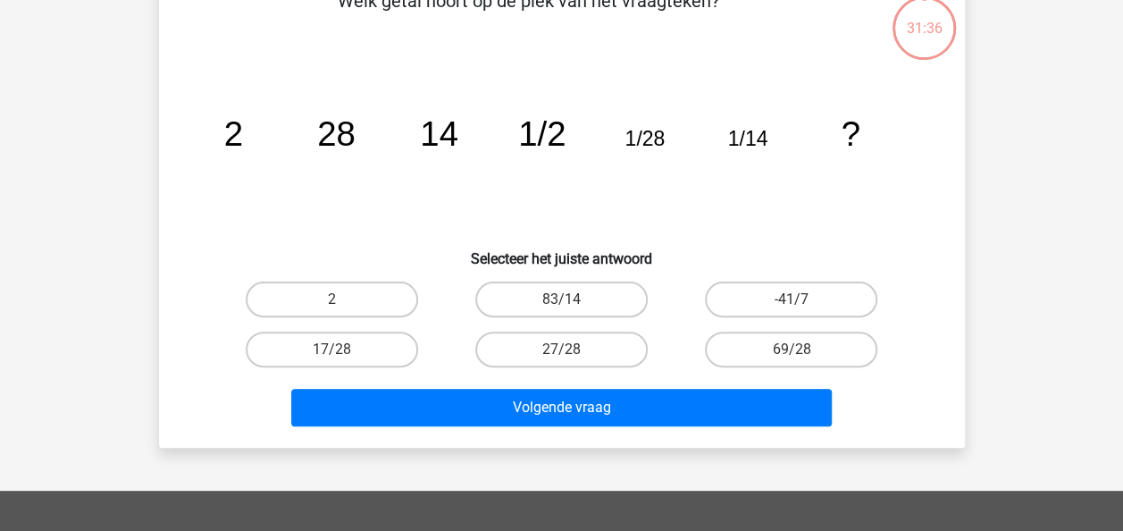
scroll to position [82, 0]
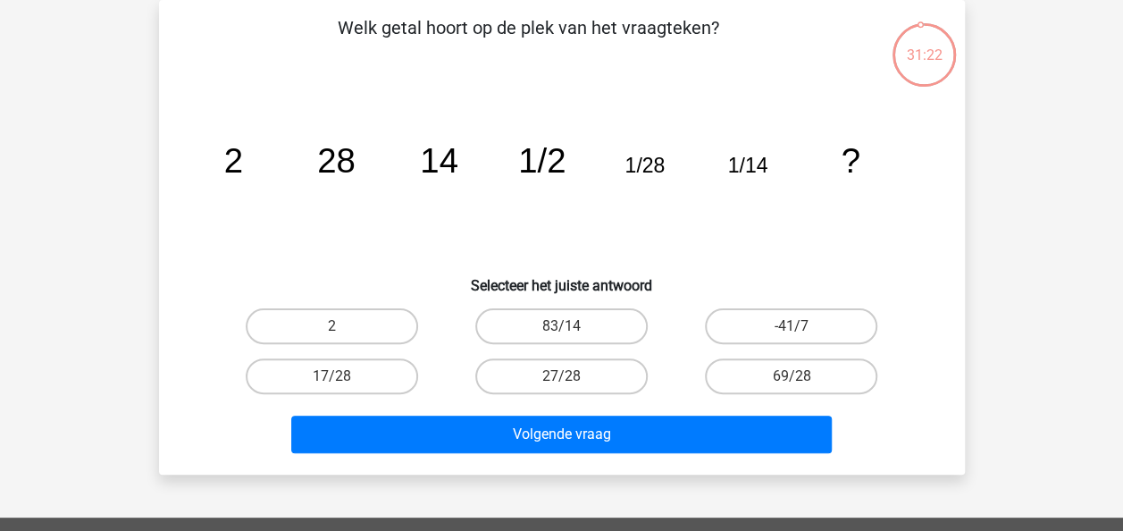
click at [916, 59] on div "31:22" at bounding box center [924, 43] width 67 height 45
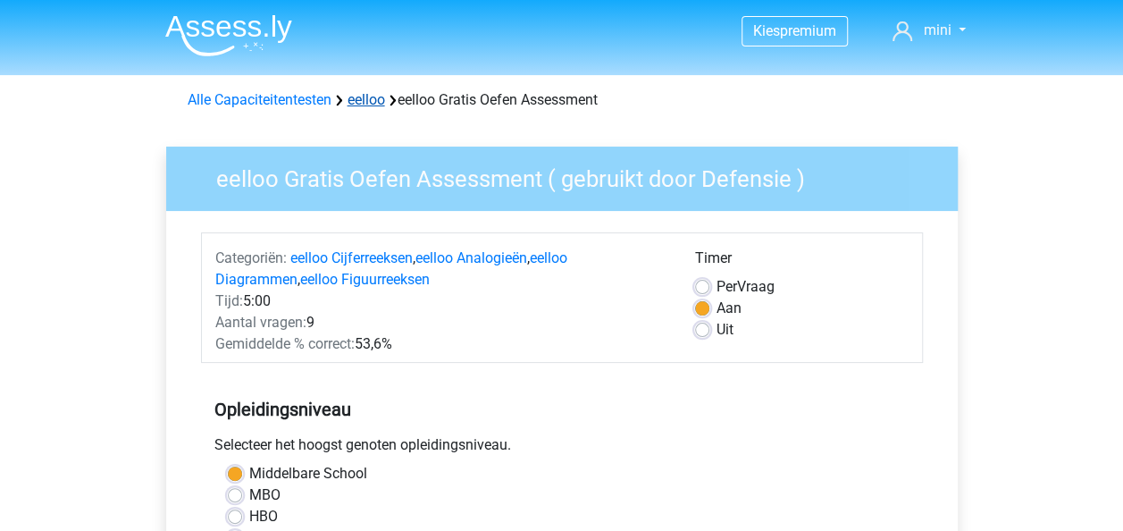
click at [377, 91] on link "eelloo" at bounding box center [367, 99] width 38 height 17
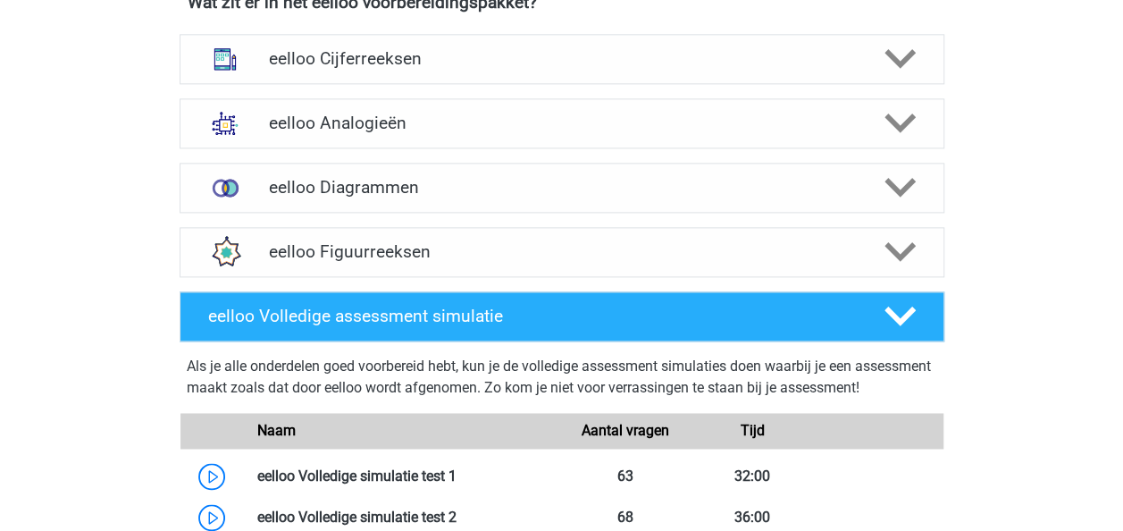
scroll to position [1155, 0]
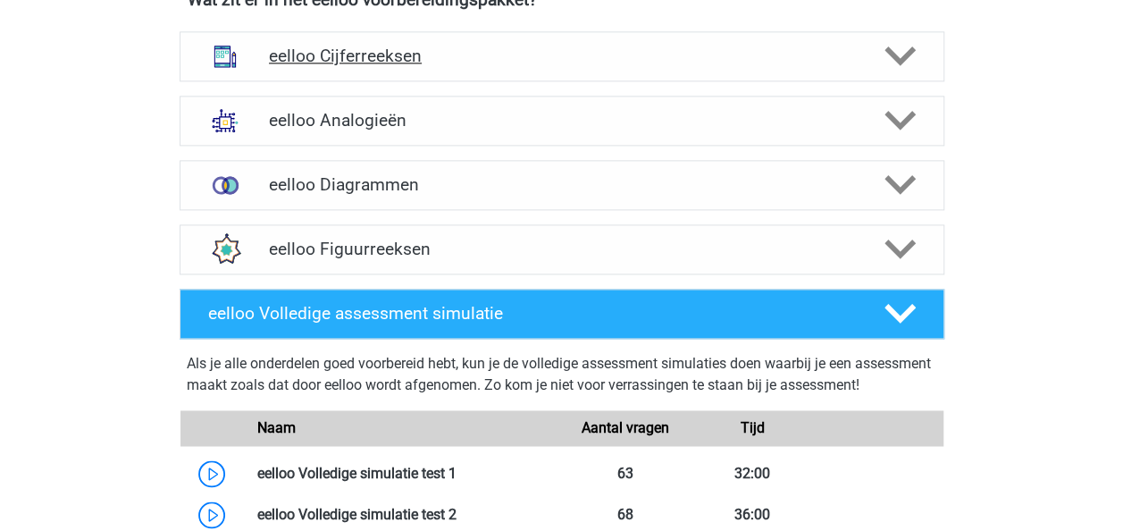
click at [910, 62] on polygon at bounding box center [900, 56] width 31 height 20
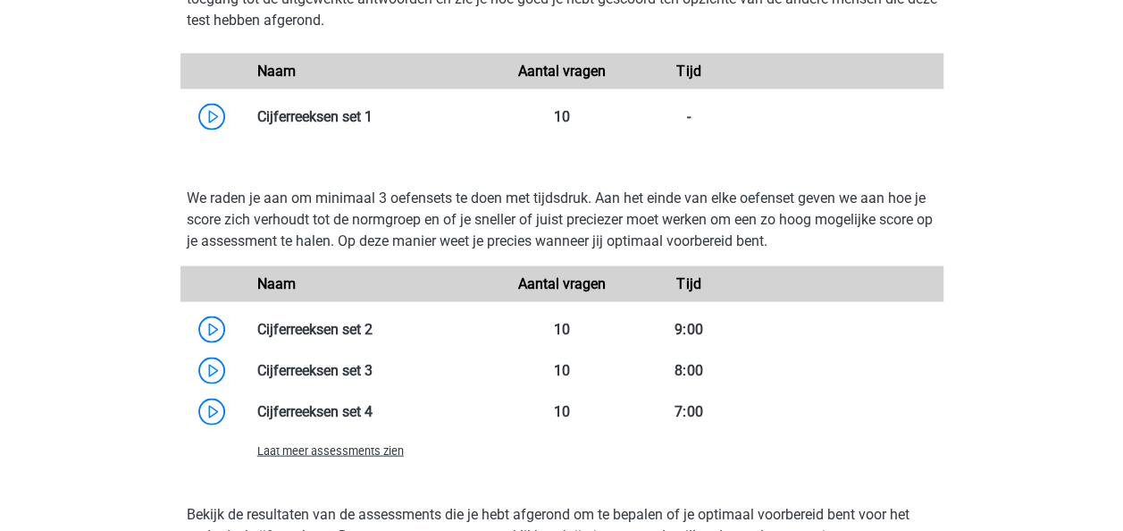
scroll to position [1647, 0]
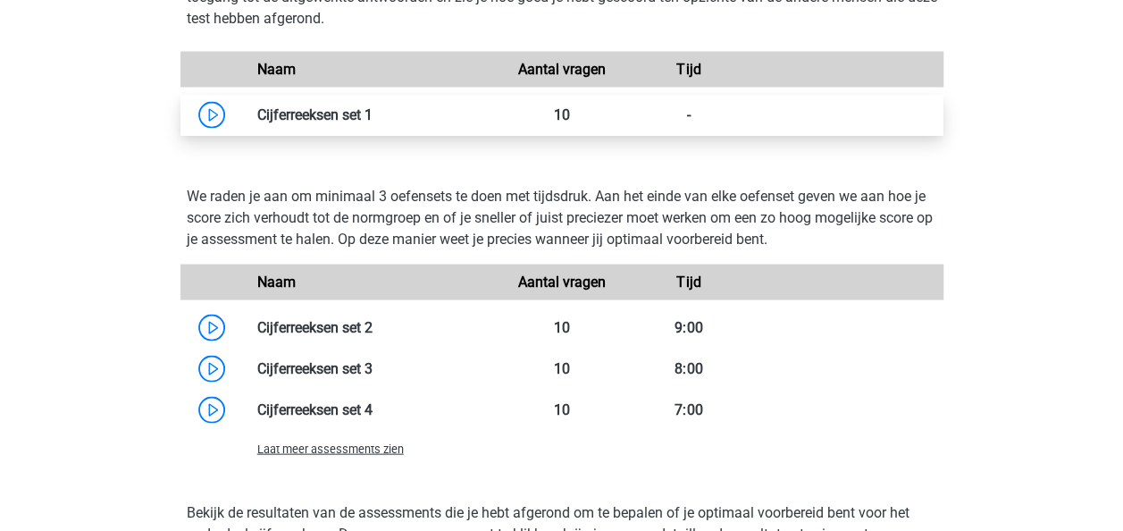
click at [373, 122] on link at bounding box center [373, 113] width 0 height 17
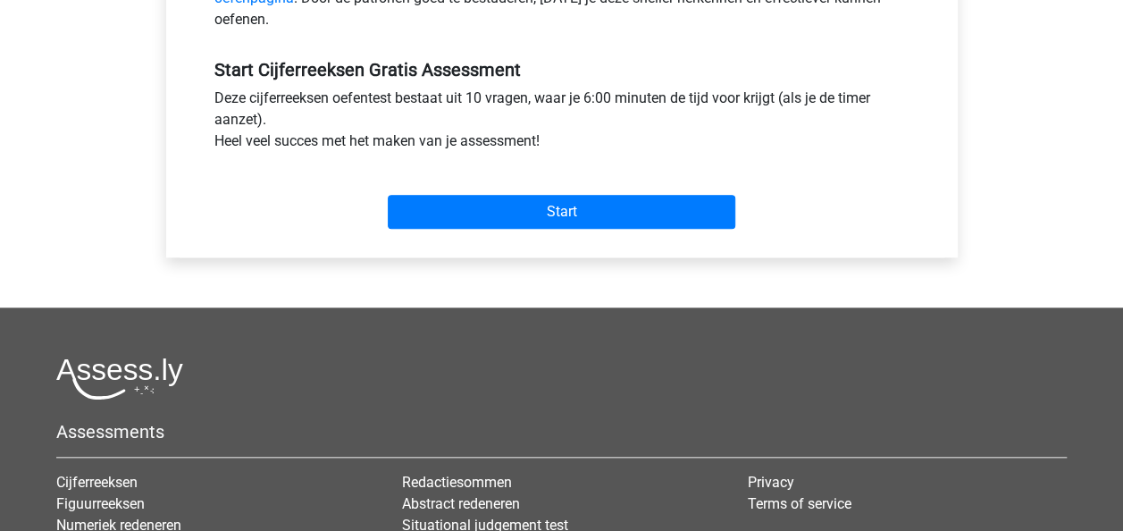
scroll to position [658, 0]
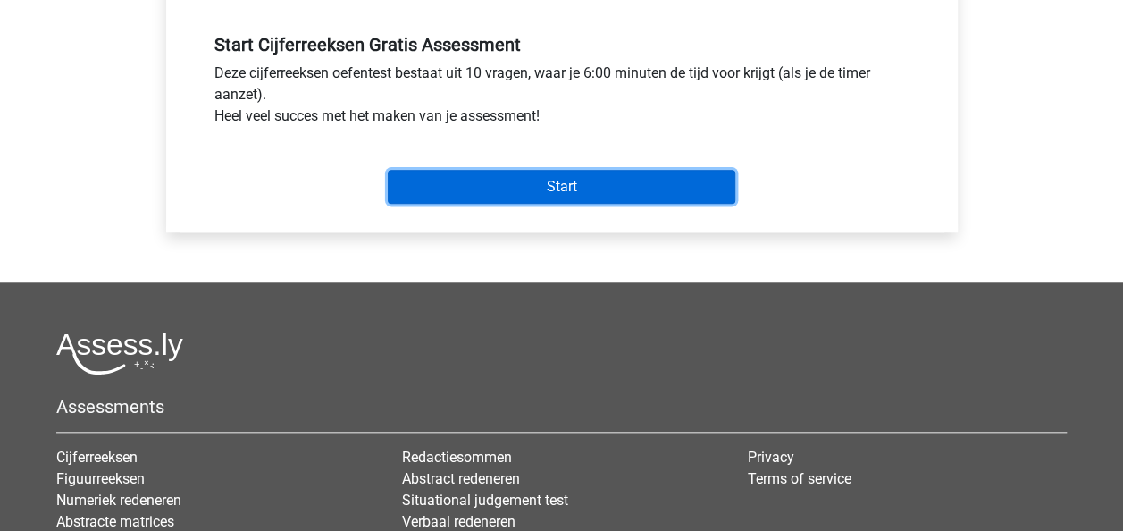
click at [538, 181] on input "Start" at bounding box center [562, 187] width 348 height 34
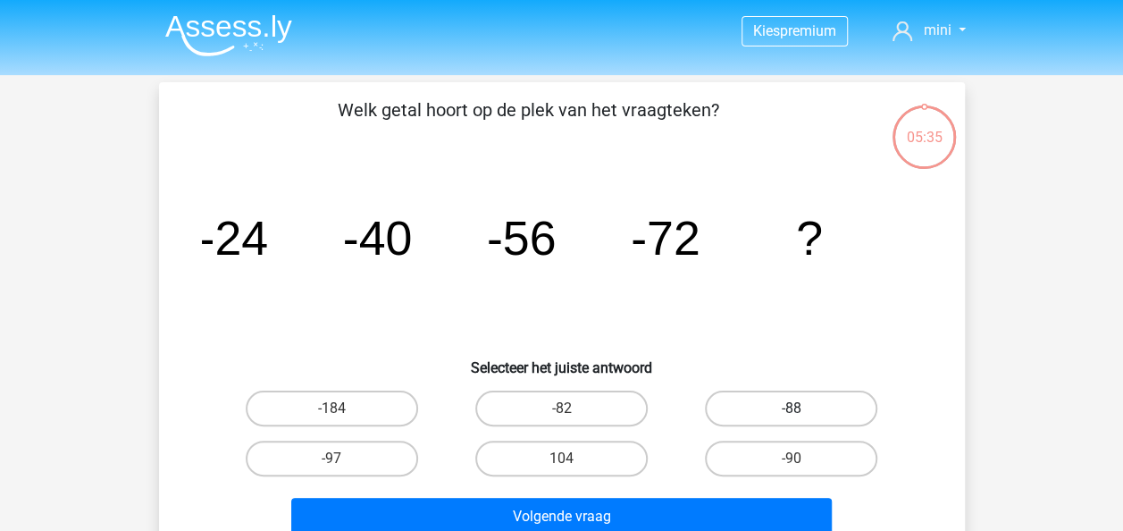
click at [751, 411] on label "-88" at bounding box center [791, 408] width 172 height 36
click at [792, 411] on input "-88" at bounding box center [798, 414] width 12 height 12
radio input "true"
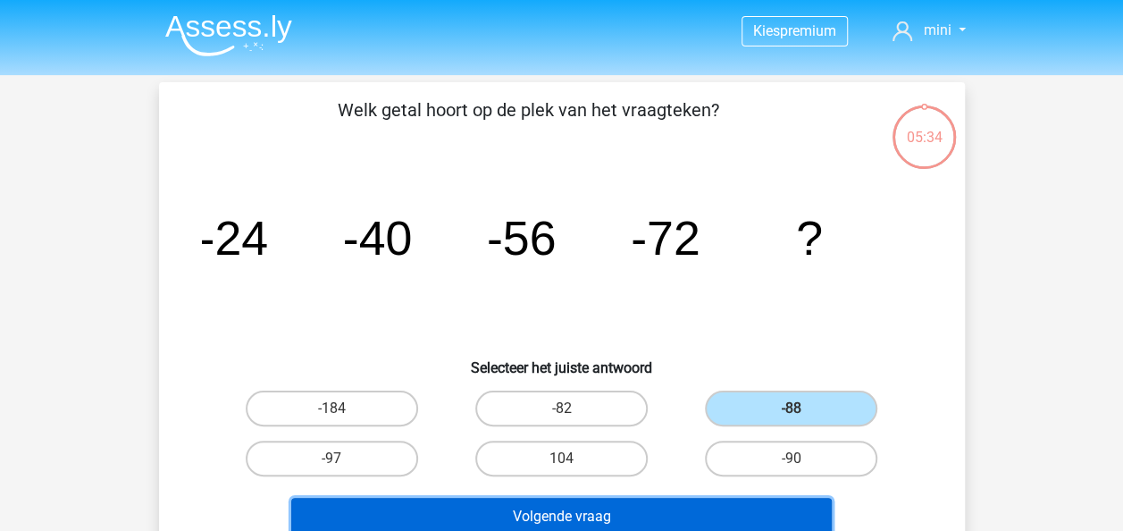
click at [675, 502] on button "Volgende vraag" at bounding box center [561, 517] width 541 height 38
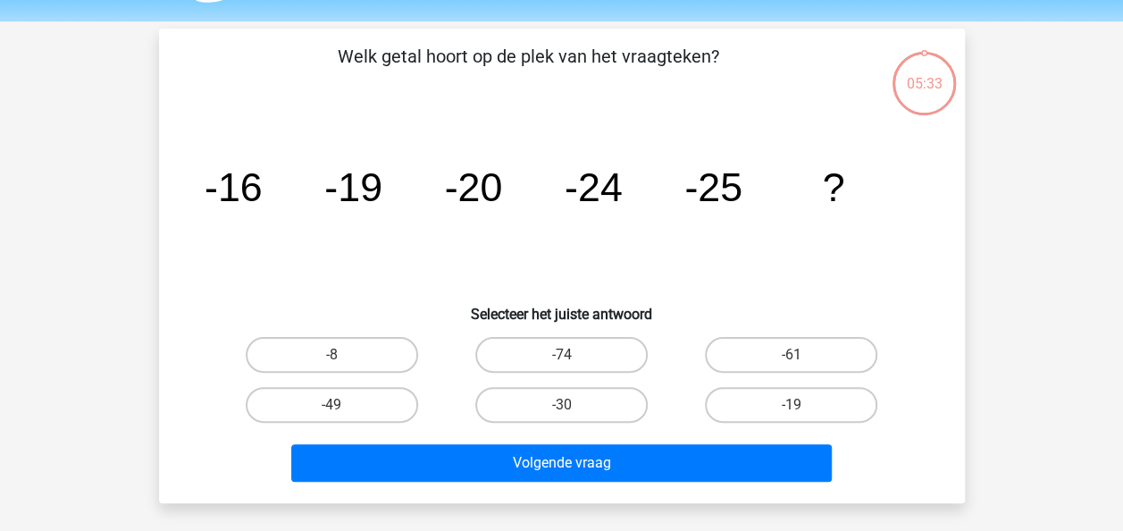
scroll to position [82, 0]
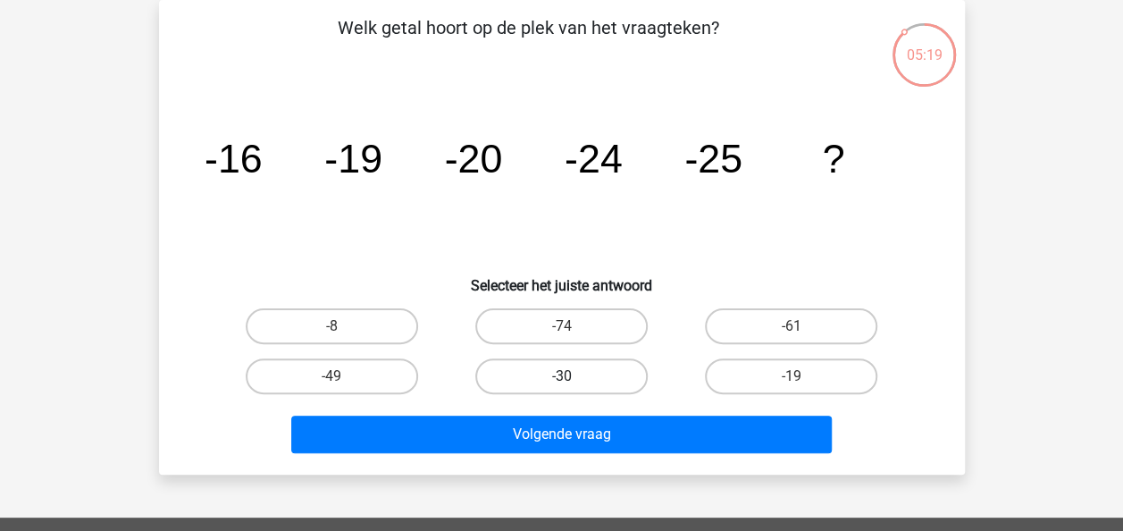
click at [534, 367] on label "-30" at bounding box center [561, 376] width 172 height 36
click at [561, 376] on input "-30" at bounding box center [567, 382] width 12 height 12
radio input "true"
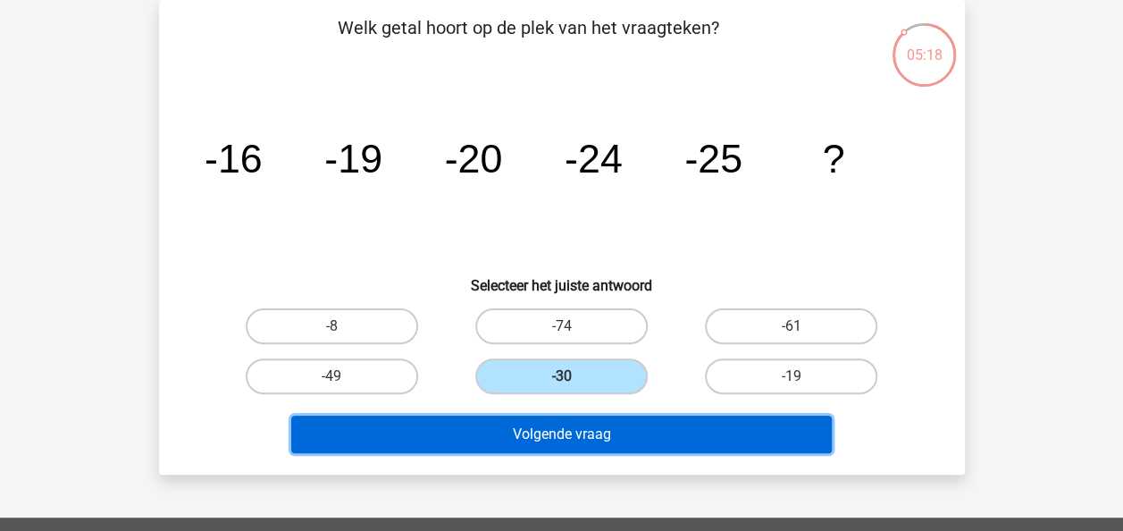
click at [520, 430] on button "Volgende vraag" at bounding box center [561, 434] width 541 height 38
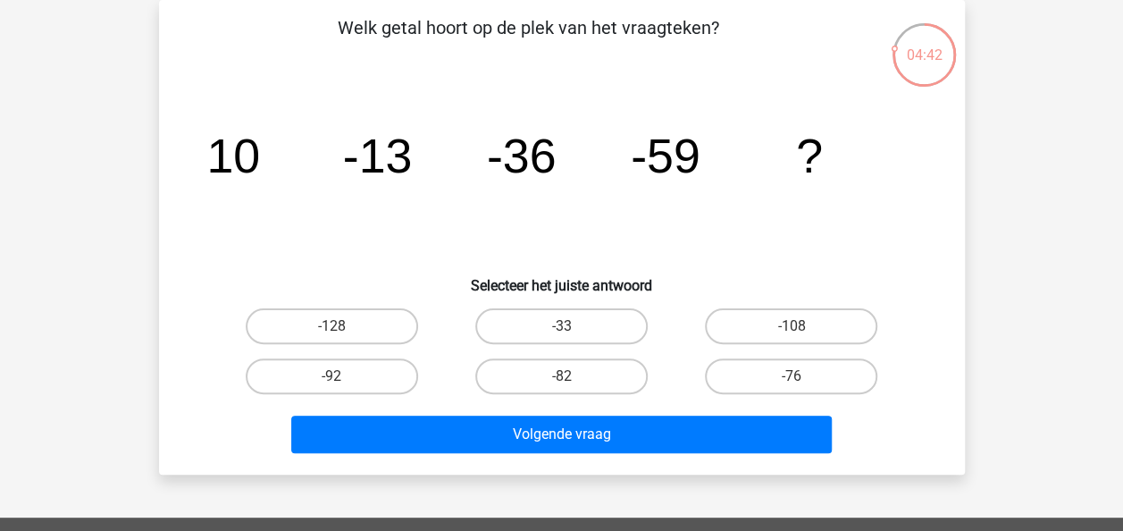
click at [331, 381] on input "-92" at bounding box center [337, 382] width 12 height 12
radio input "true"
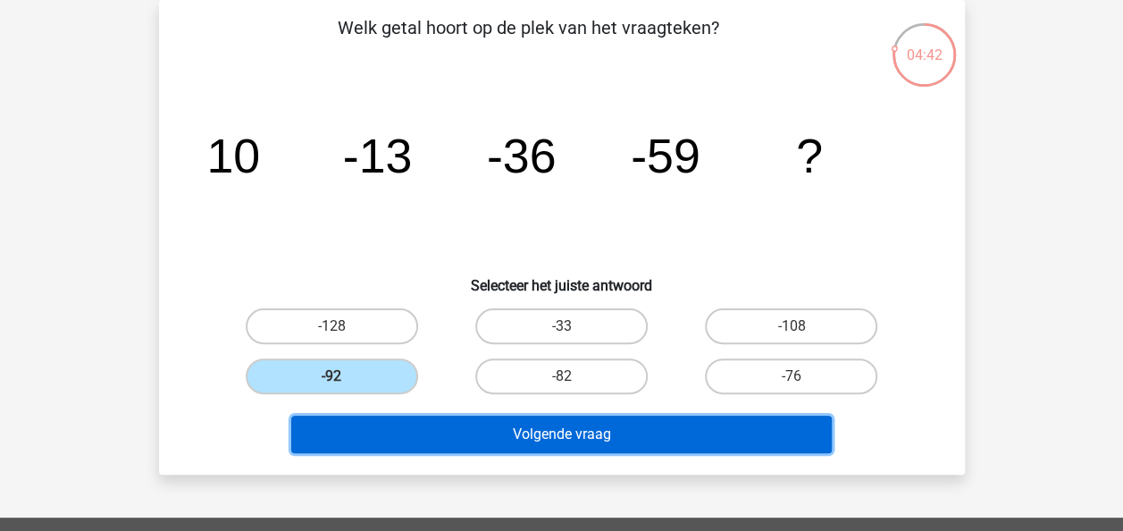
click at [373, 433] on button "Volgende vraag" at bounding box center [561, 434] width 541 height 38
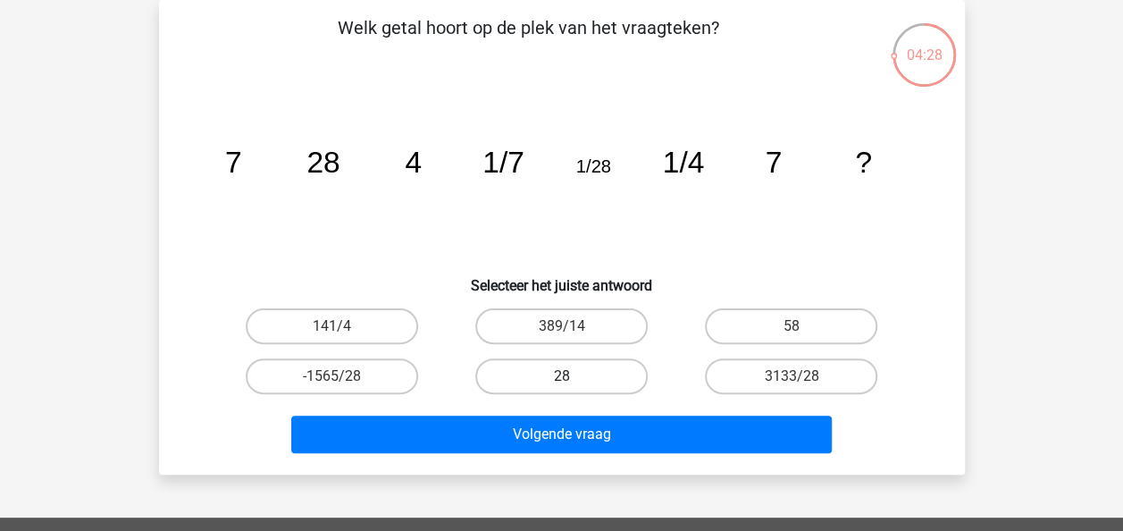
click at [588, 382] on label "28" at bounding box center [561, 376] width 172 height 36
click at [573, 382] on input "28" at bounding box center [567, 382] width 12 height 12
radio input "true"
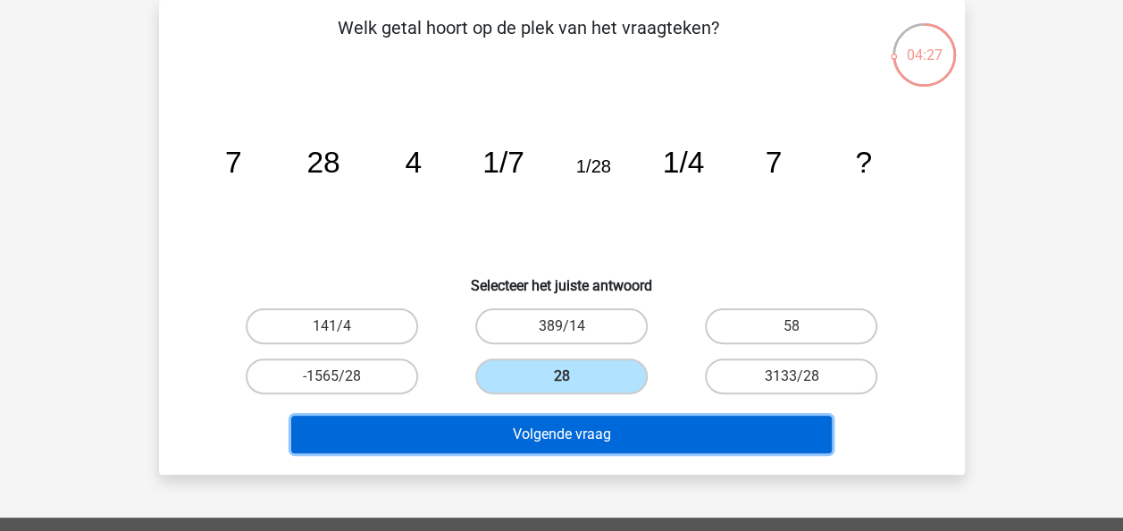
click at [574, 440] on button "Volgende vraag" at bounding box center [561, 434] width 541 height 38
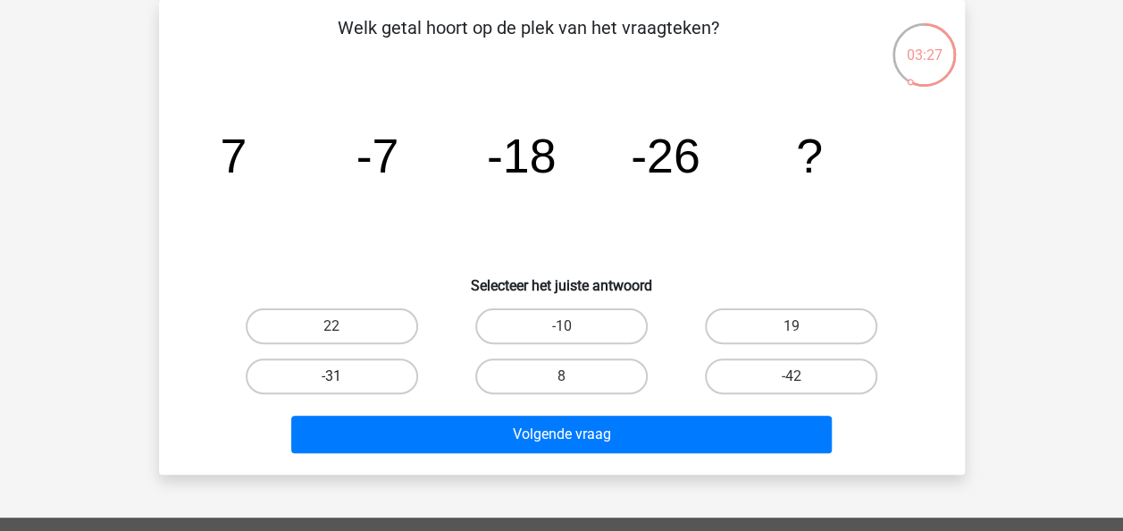
click at [364, 378] on label "-31" at bounding box center [332, 376] width 172 height 36
click at [343, 378] on input "-31" at bounding box center [337, 382] width 12 height 12
radio input "true"
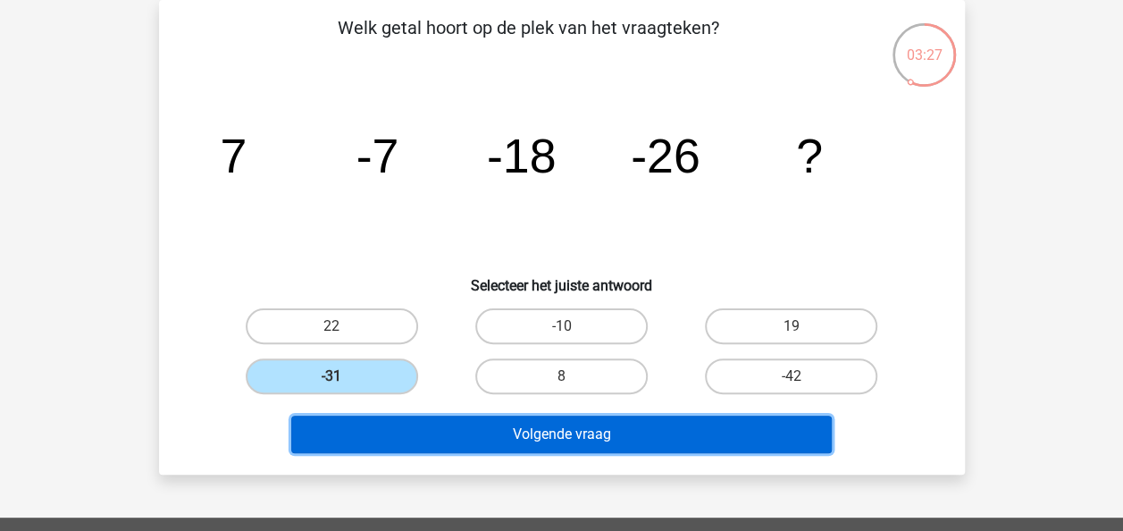
click at [390, 443] on button "Volgende vraag" at bounding box center [561, 434] width 541 height 38
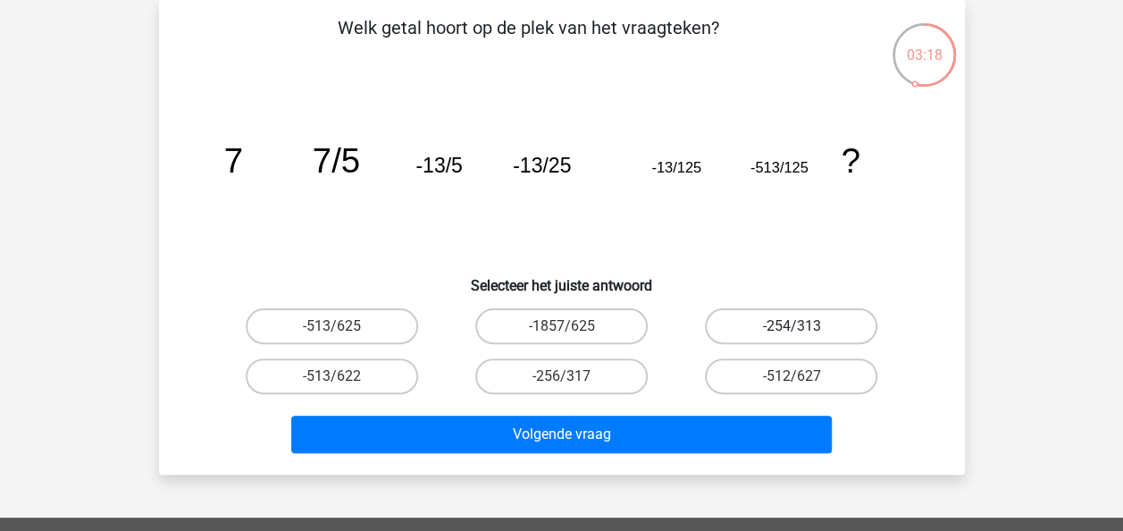
click at [767, 330] on label "-254/313" at bounding box center [791, 326] width 172 height 36
click at [792, 330] on input "-254/313" at bounding box center [798, 332] width 12 height 12
radio input "true"
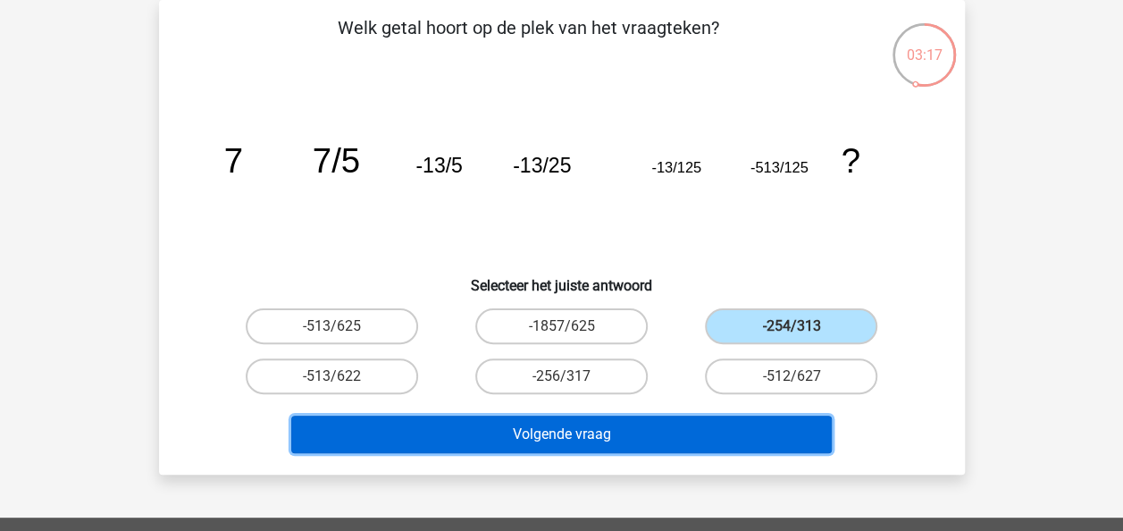
click at [685, 441] on button "Volgende vraag" at bounding box center [561, 434] width 541 height 38
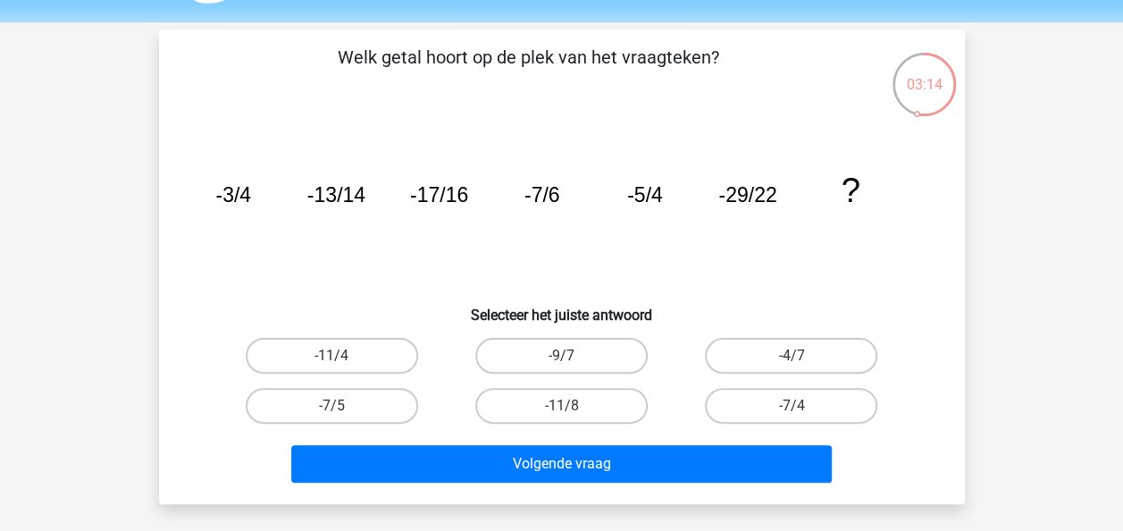
scroll to position [52, 0]
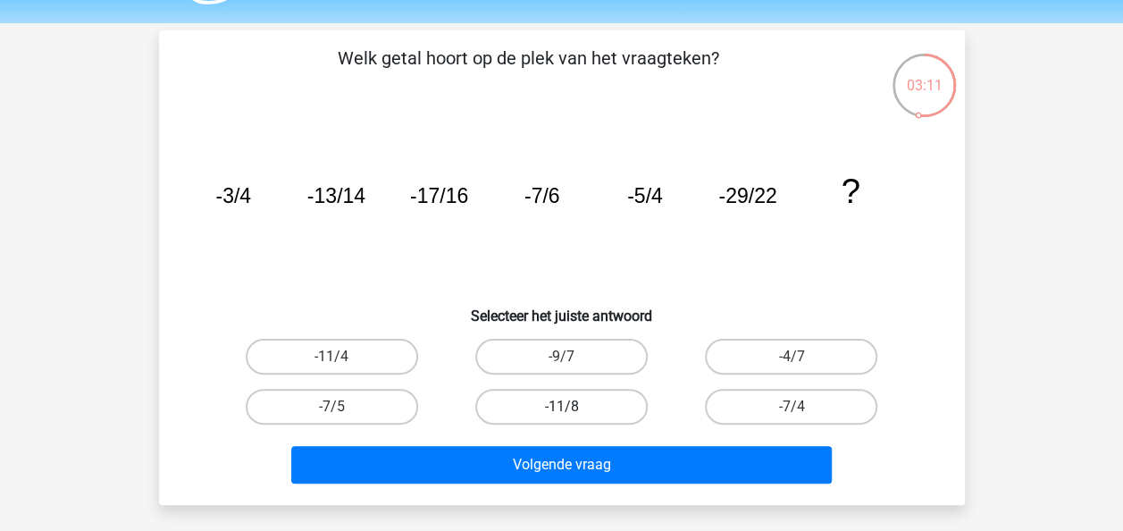
click at [607, 400] on label "-11/8" at bounding box center [561, 407] width 172 height 36
click at [573, 407] on input "-11/8" at bounding box center [567, 413] width 12 height 12
radio input "true"
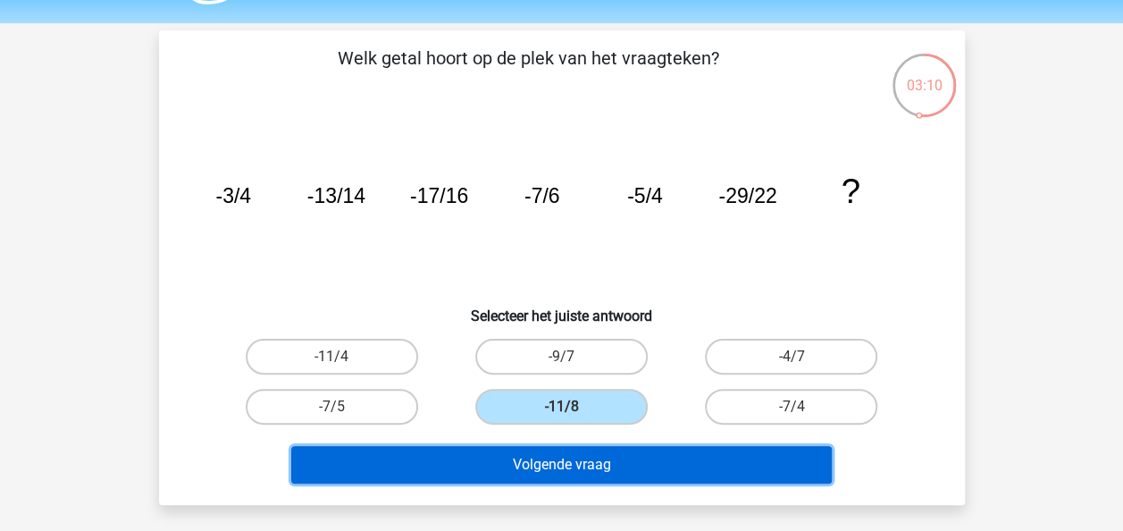
click at [586, 468] on button "Volgende vraag" at bounding box center [561, 465] width 541 height 38
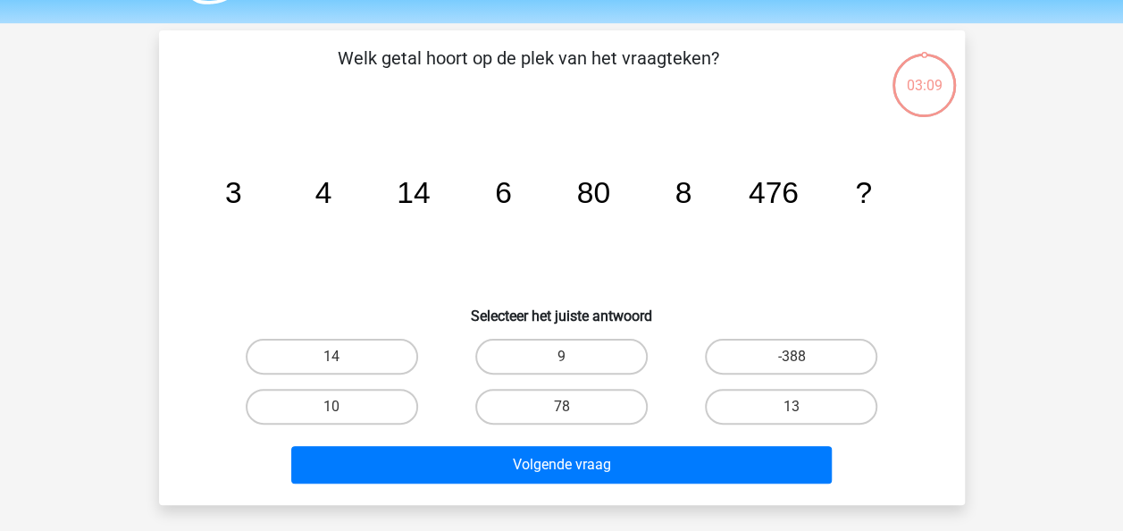
scroll to position [82, 0]
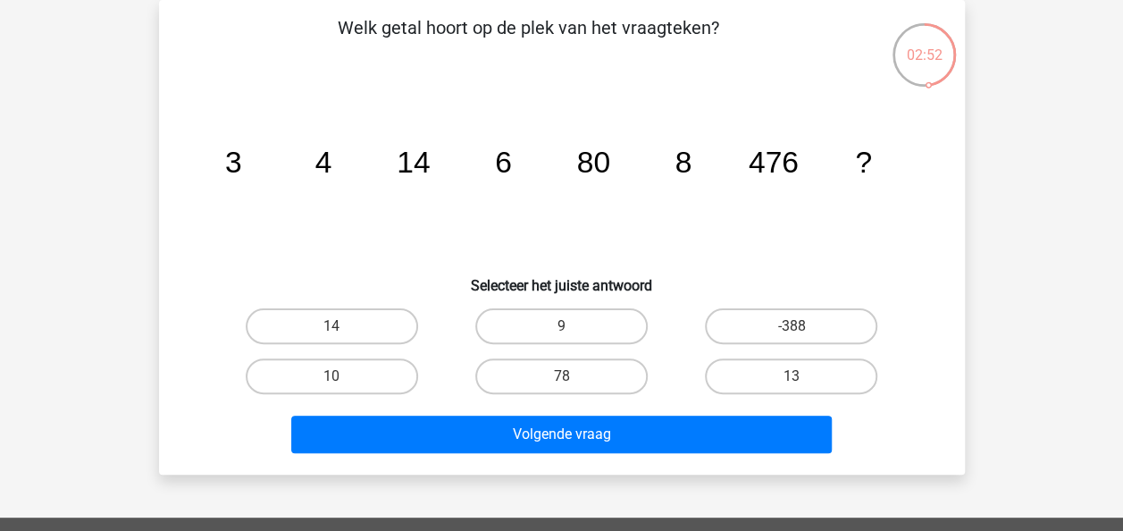
click at [311, 358] on label "10" at bounding box center [332, 376] width 172 height 36
click at [331, 376] on input "10" at bounding box center [337, 382] width 12 height 12
radio input "true"
click at [384, 410] on div "Volgende vraag" at bounding box center [562, 430] width 749 height 59
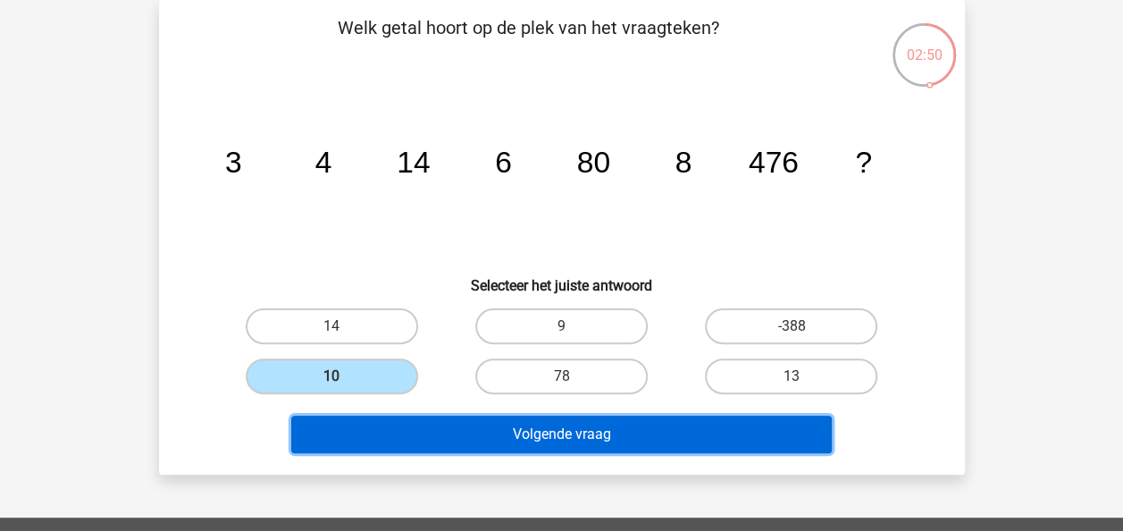
click at [399, 425] on button "Volgende vraag" at bounding box center [561, 434] width 541 height 38
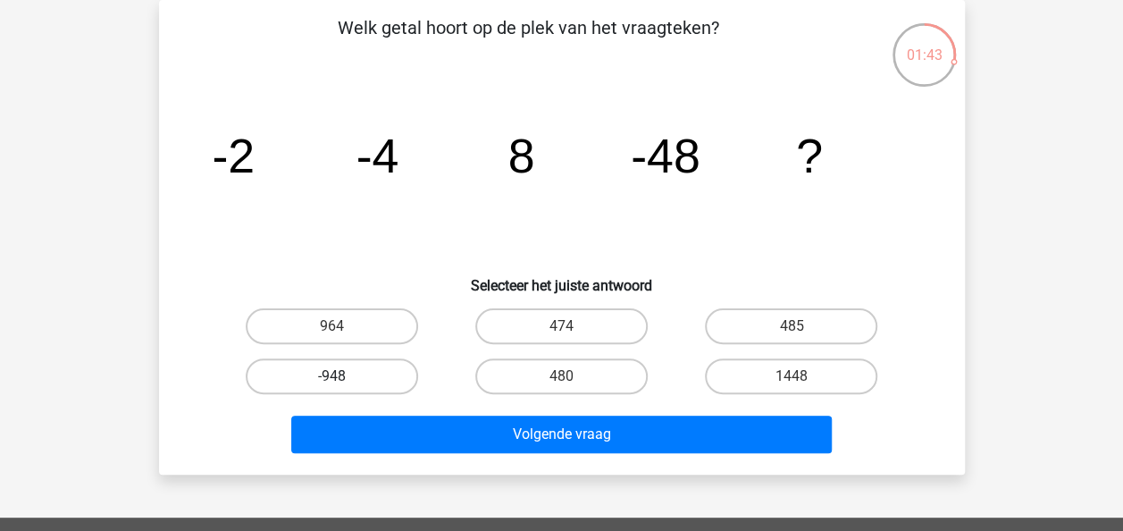
click at [347, 376] on label "-948" at bounding box center [332, 376] width 172 height 36
click at [343, 376] on input "-948" at bounding box center [337, 382] width 12 height 12
radio input "true"
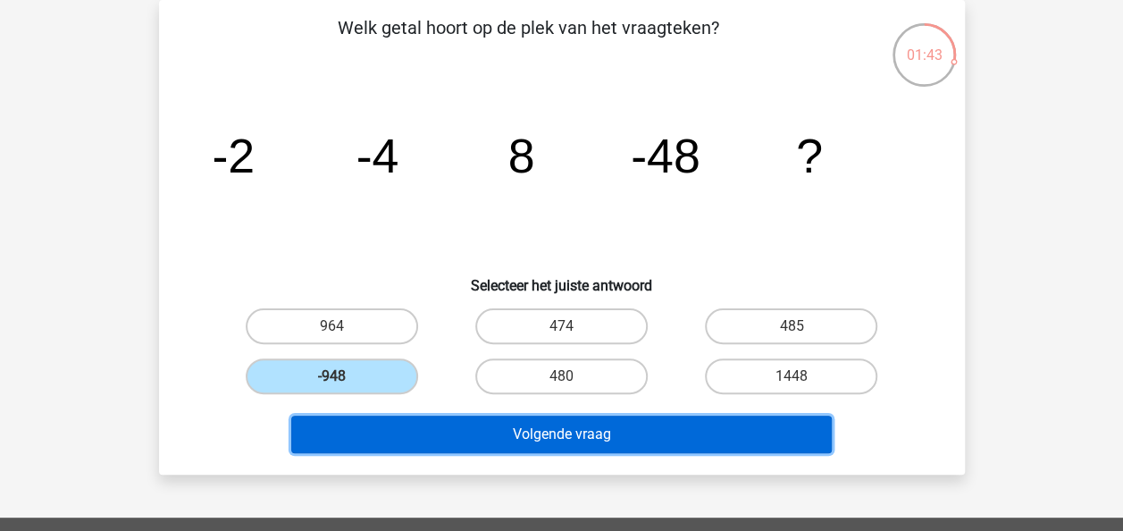
click at [427, 448] on button "Volgende vraag" at bounding box center [561, 434] width 541 height 38
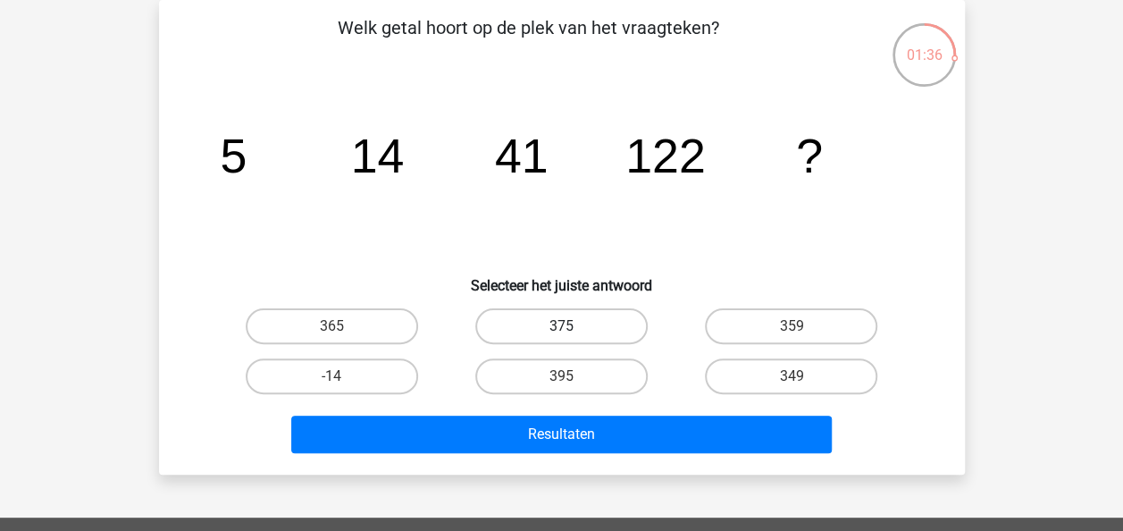
click at [520, 332] on label "375" at bounding box center [561, 326] width 172 height 36
click at [561, 332] on input "375" at bounding box center [567, 332] width 12 height 12
radio input "true"
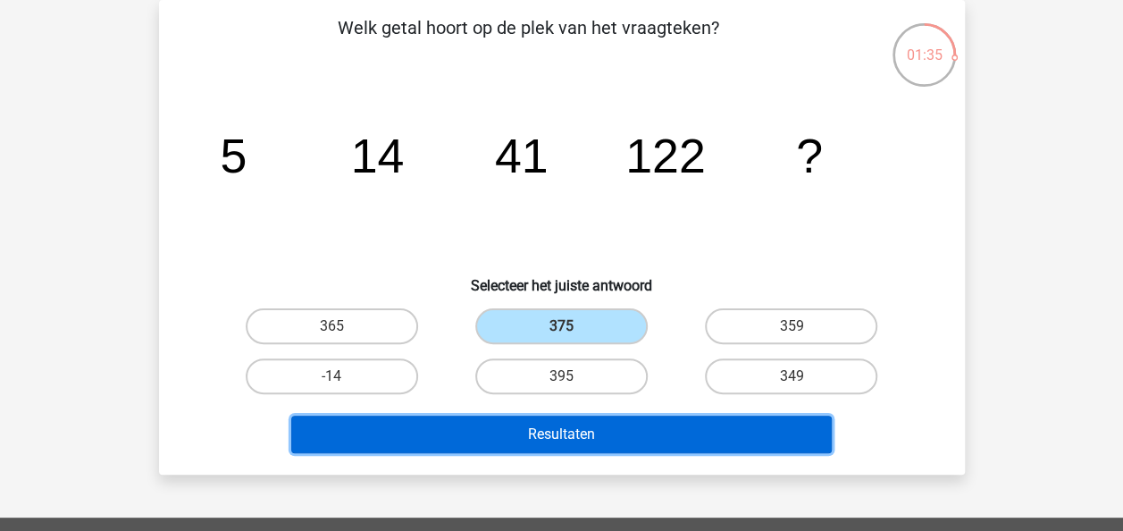
click at [523, 424] on button "Resultaten" at bounding box center [561, 434] width 541 height 38
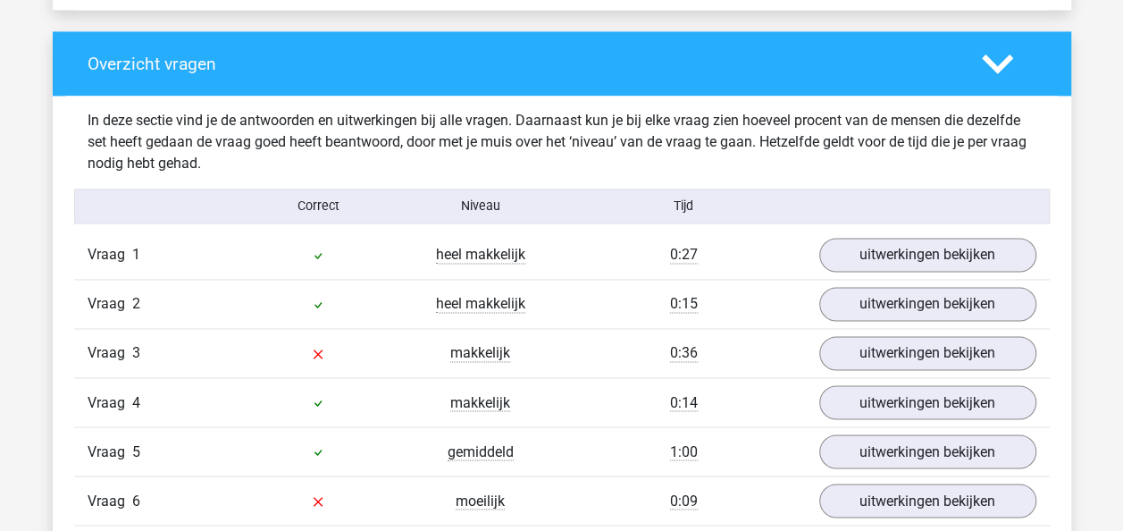
scroll to position [1319, 0]
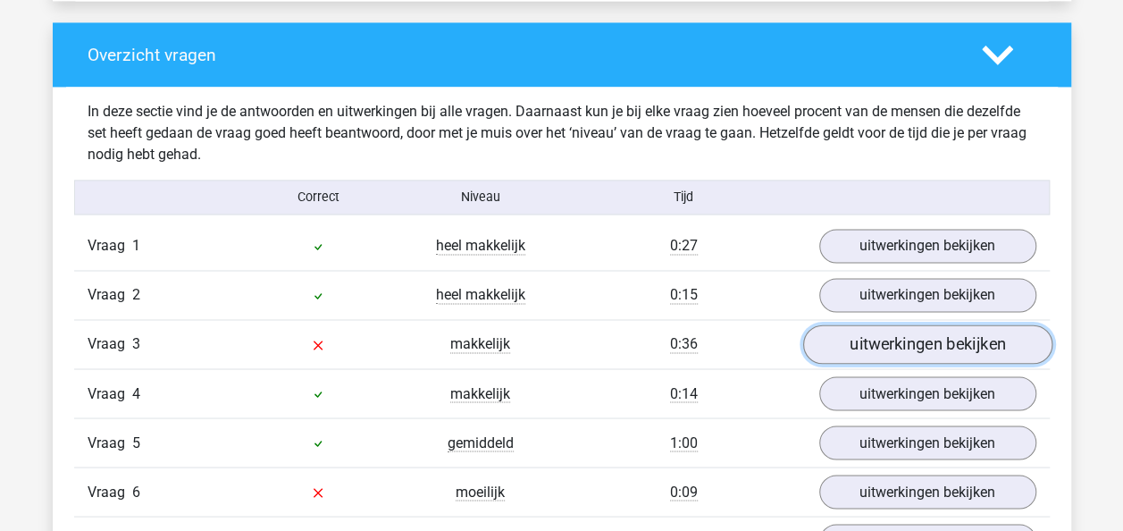
click at [879, 356] on link "uitwerkingen bekijken" at bounding box center [926, 344] width 249 height 39
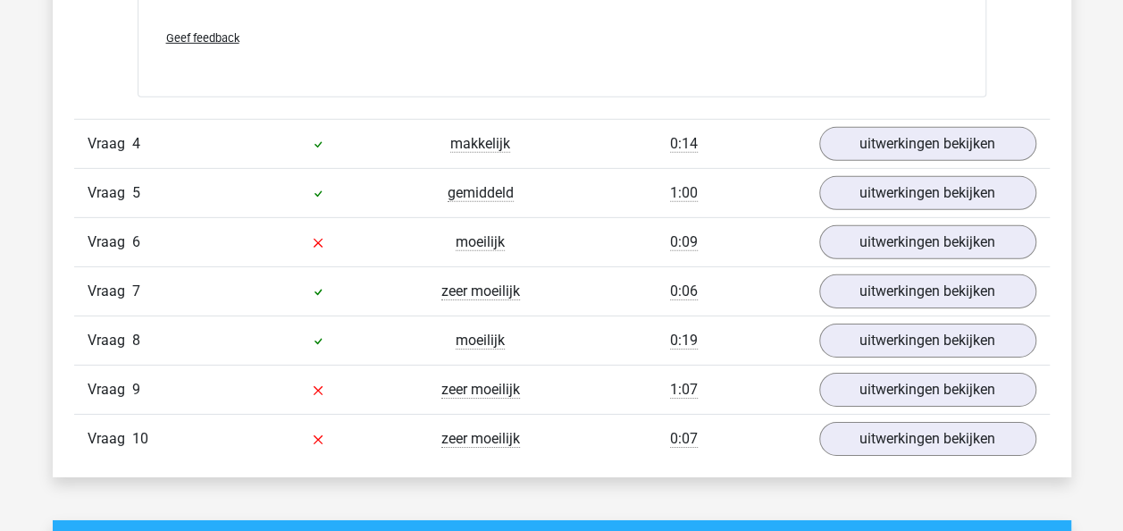
scroll to position [2672, 0]
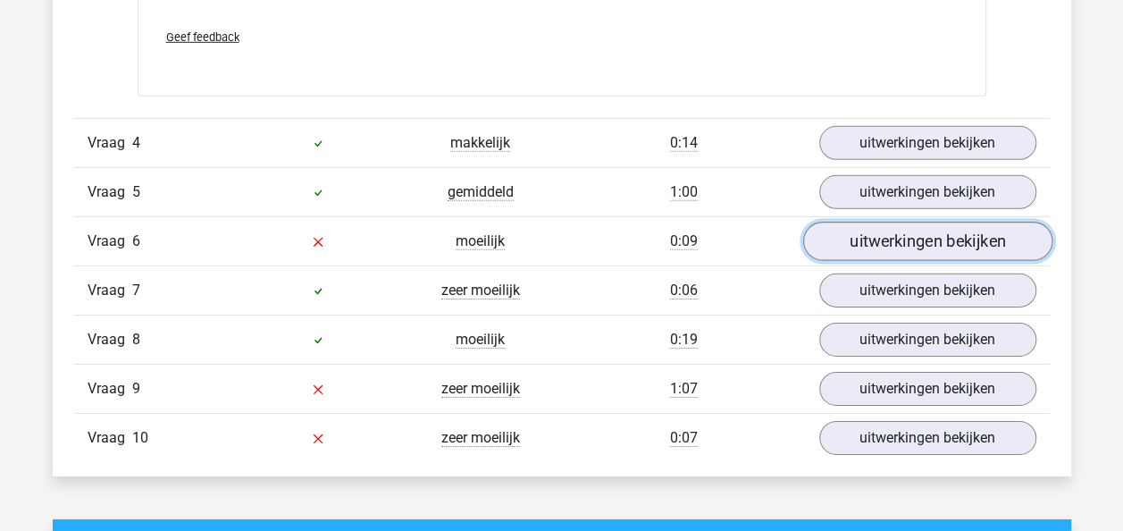
click at [858, 247] on link "uitwerkingen bekijken" at bounding box center [926, 241] width 249 height 39
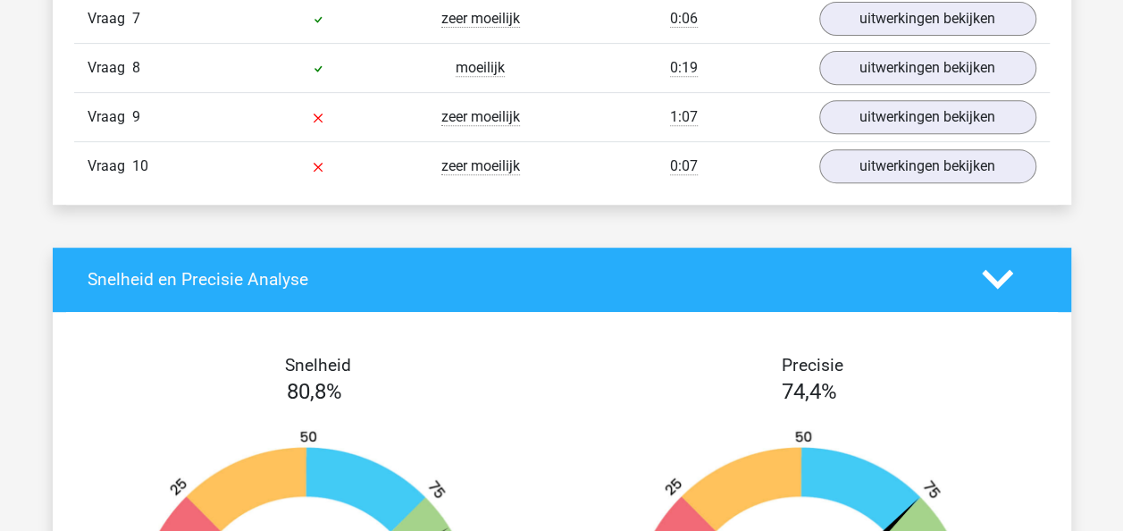
scroll to position [3701, 0]
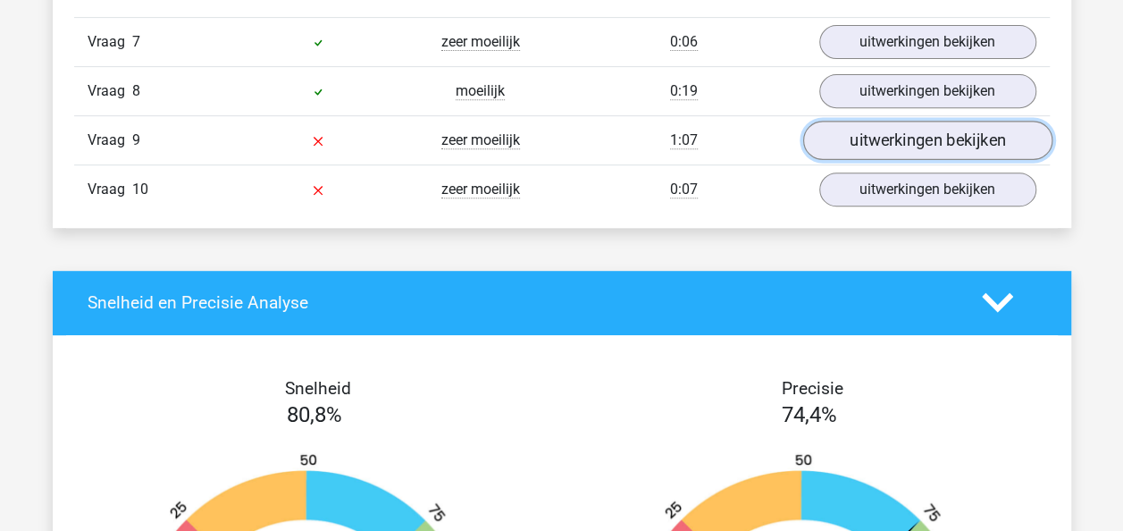
click at [924, 131] on link "uitwerkingen bekijken" at bounding box center [926, 140] width 249 height 39
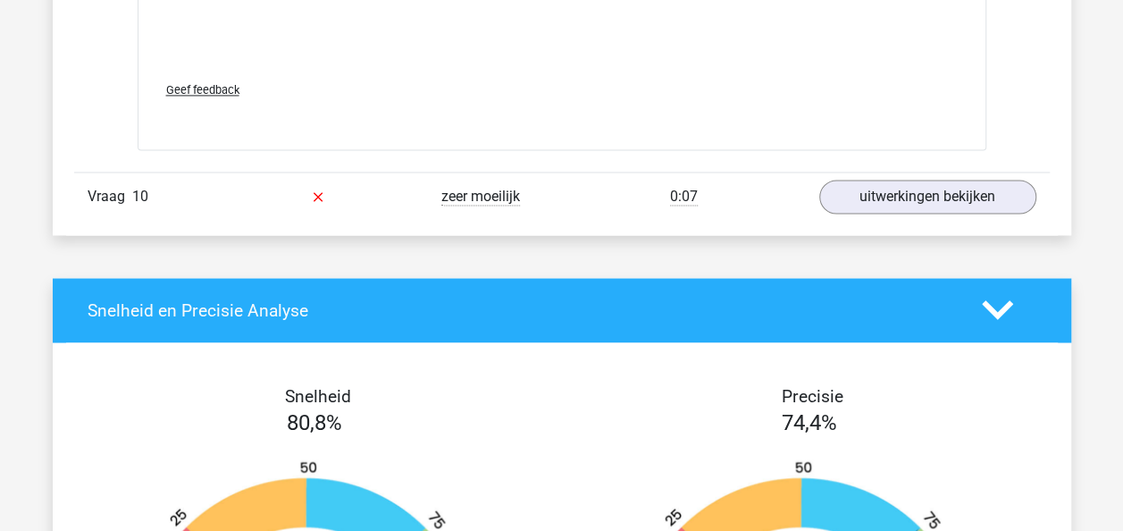
scroll to position [4798, 0]
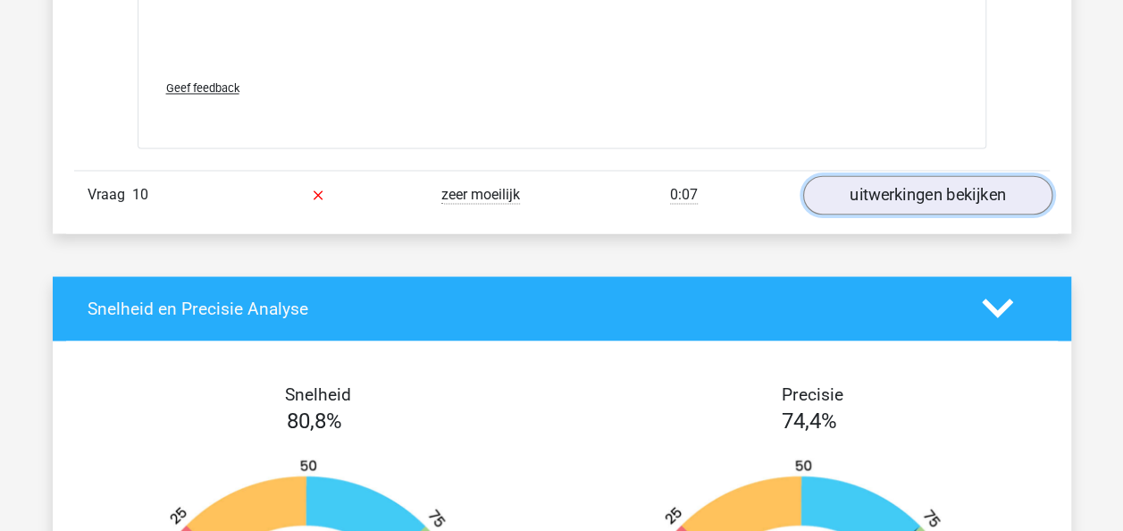
click at [870, 175] on link "uitwerkingen bekijken" at bounding box center [926, 194] width 249 height 39
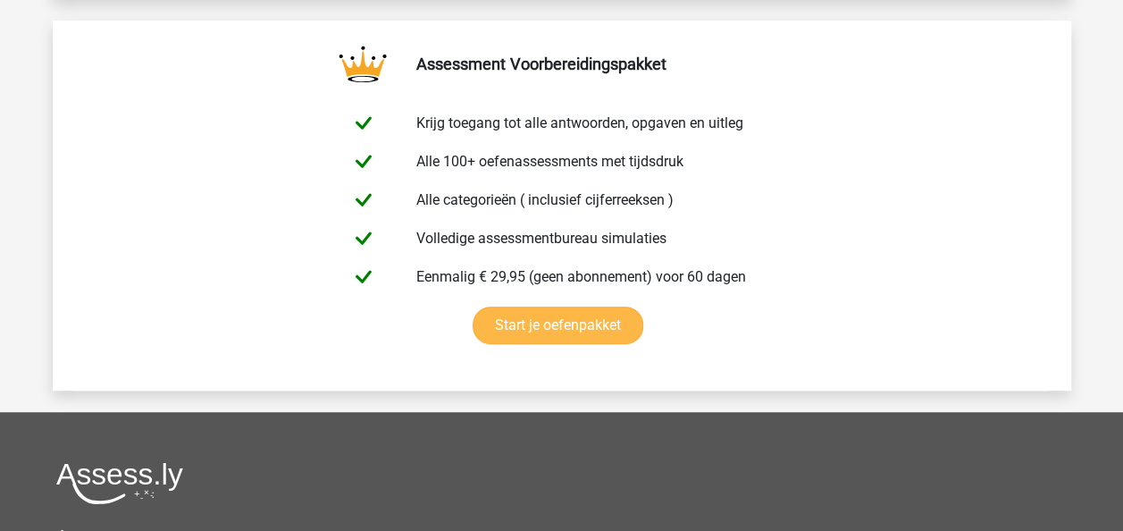
scroll to position [7085, 0]
